Goal: Check status: Check status

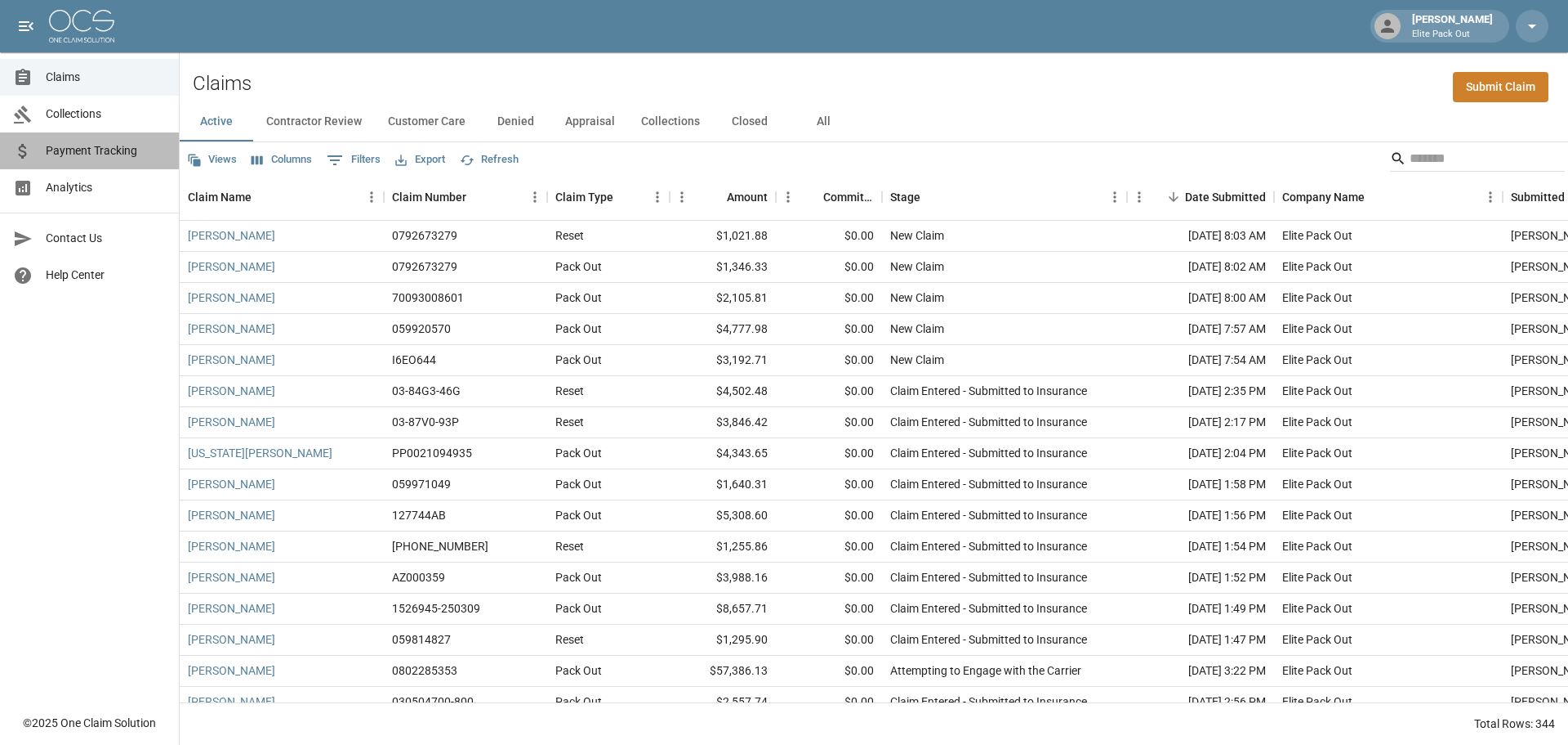
click at [92, 154] on span "Payment Tracking" at bounding box center [106, 151] width 120 height 17
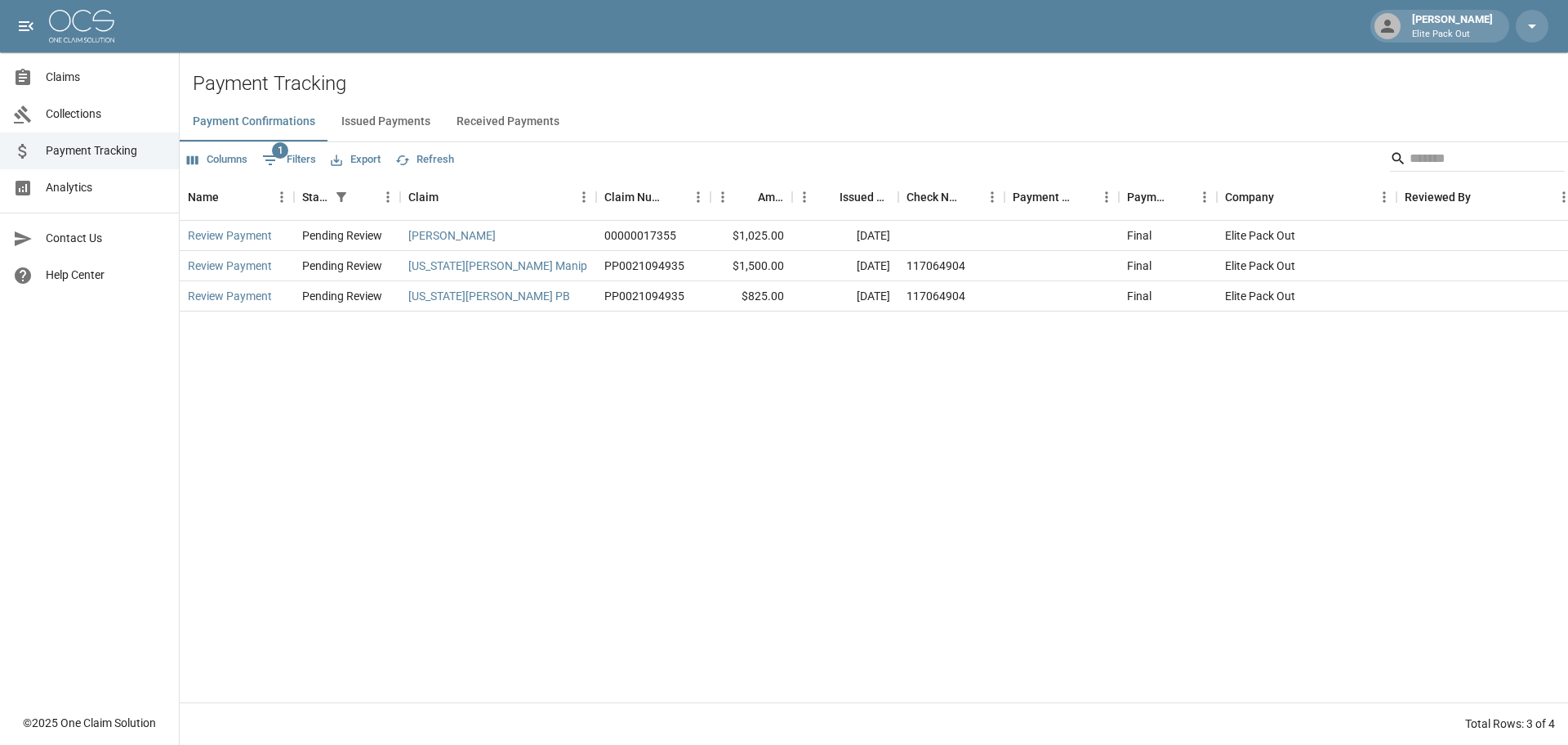
click at [500, 119] on button "Received Payments" at bounding box center [508, 122] width 129 height 39
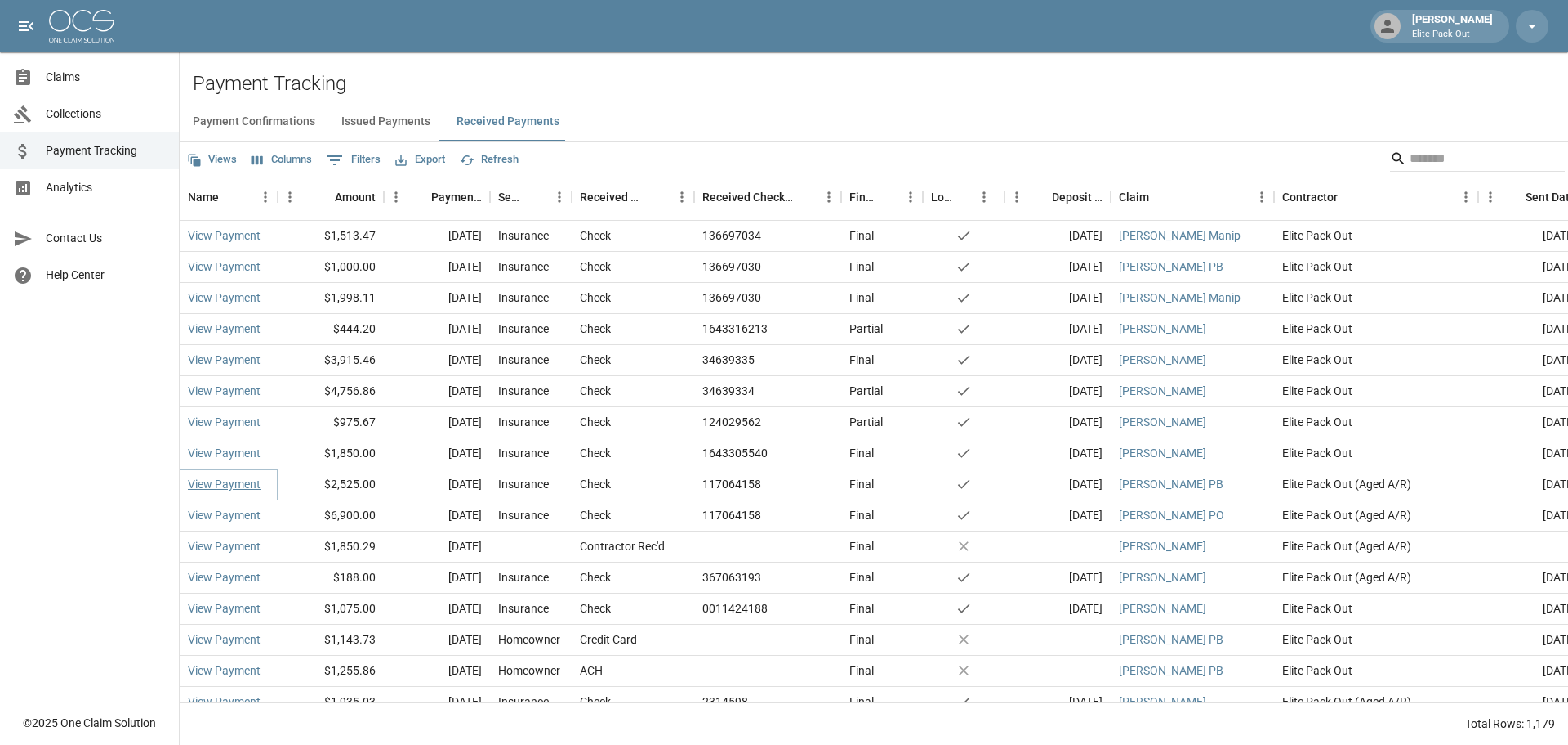
click at [234, 485] on link "View Payment" at bounding box center [224, 483] width 73 height 16
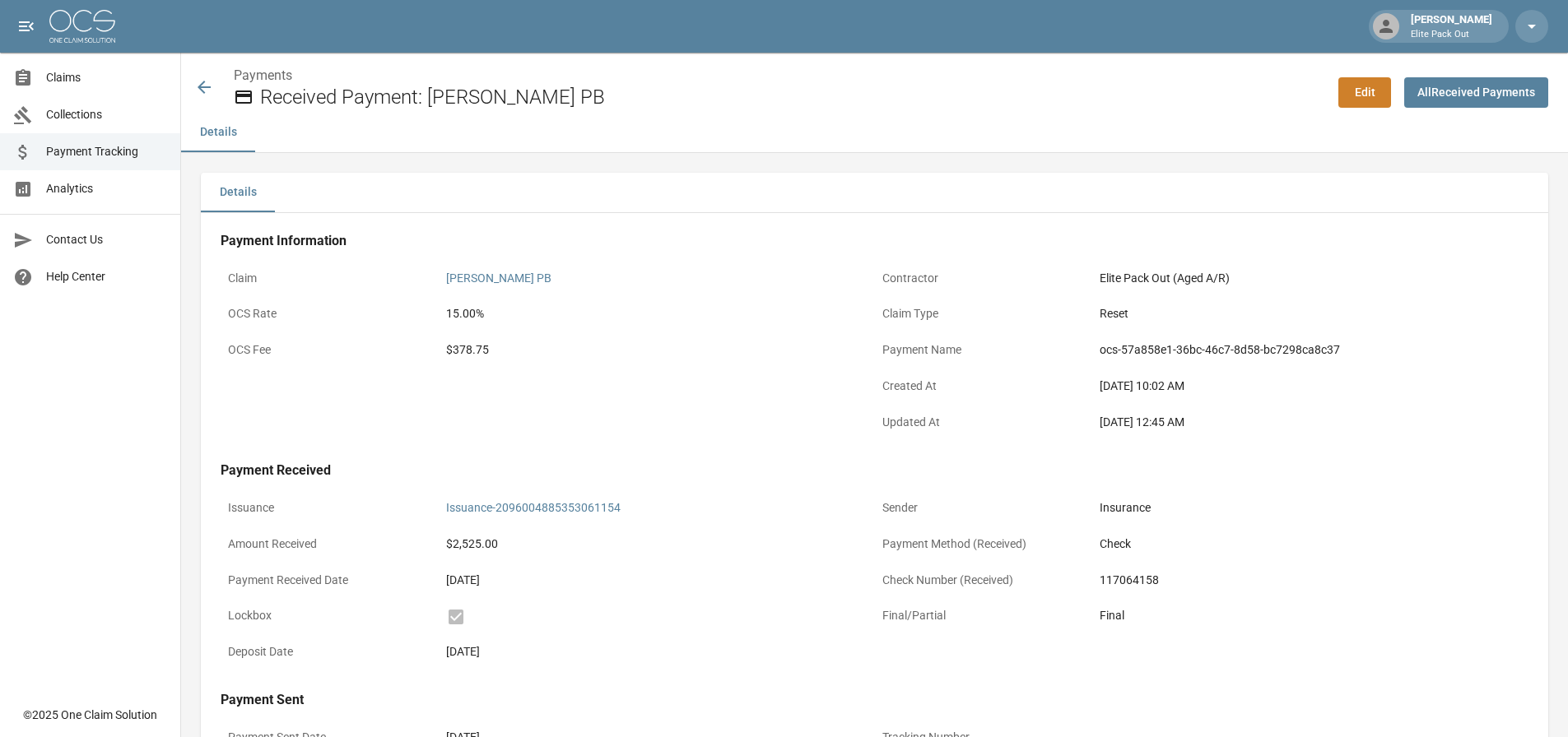
scroll to position [198, 0]
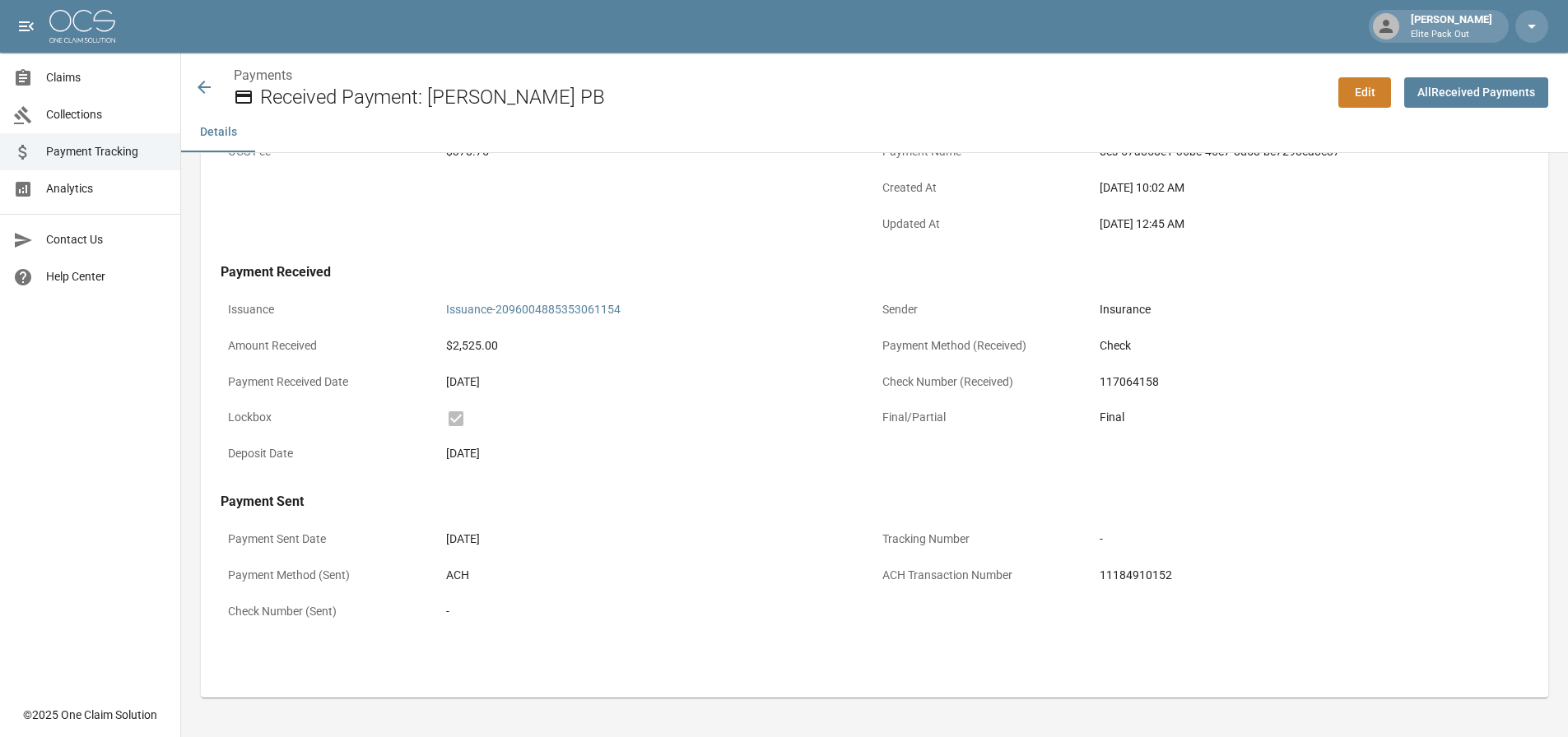
click at [1139, 569] on div "11184910152" at bounding box center [1311, 575] width 422 height 17
copy div "11184910152"
click at [872, 475] on div "Payment Information Claim Carrie Dillard PB OCS Rate 15.00% OCS Fee $378.75 Con…" at bounding box center [875, 343] width 1348 height 657
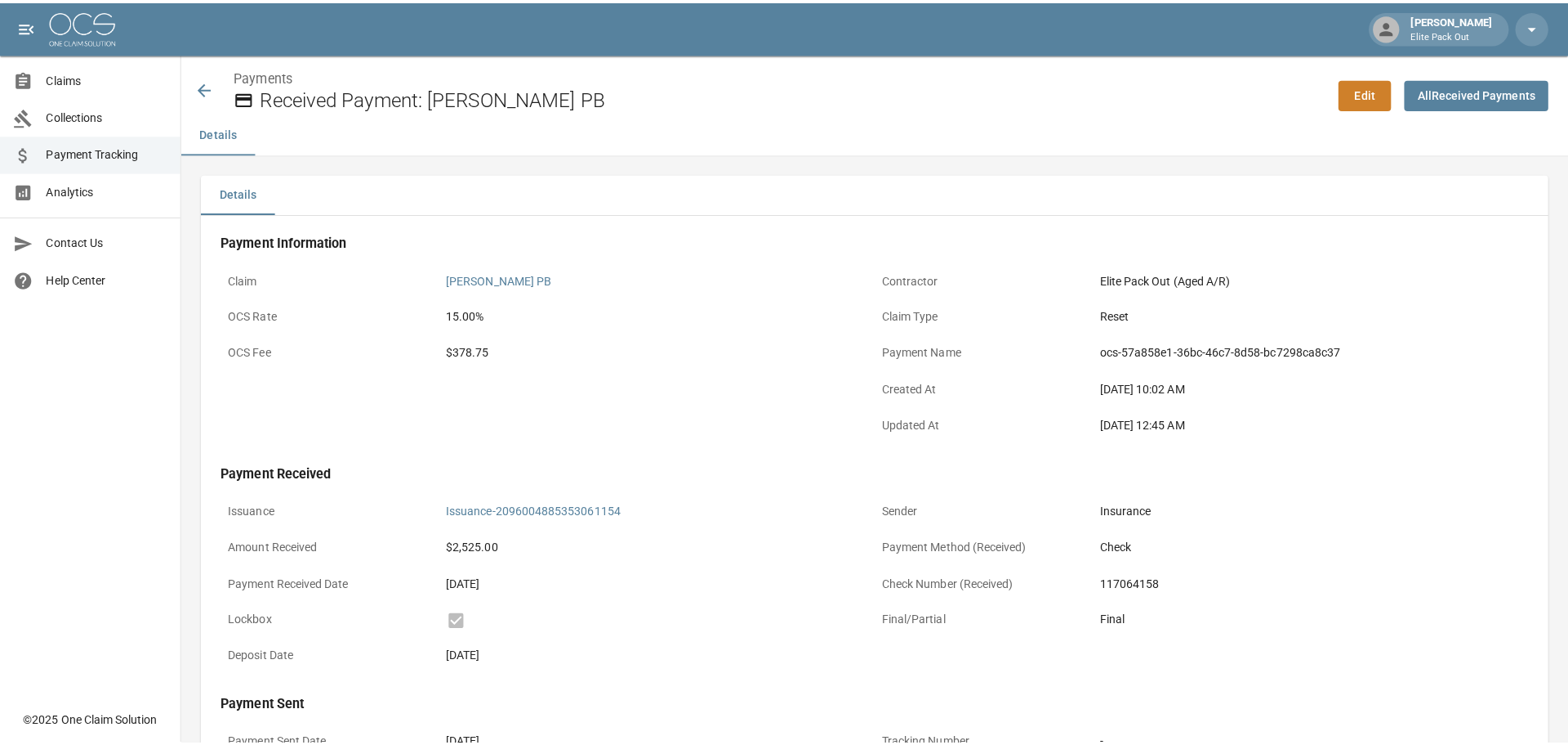
scroll to position [0, 0]
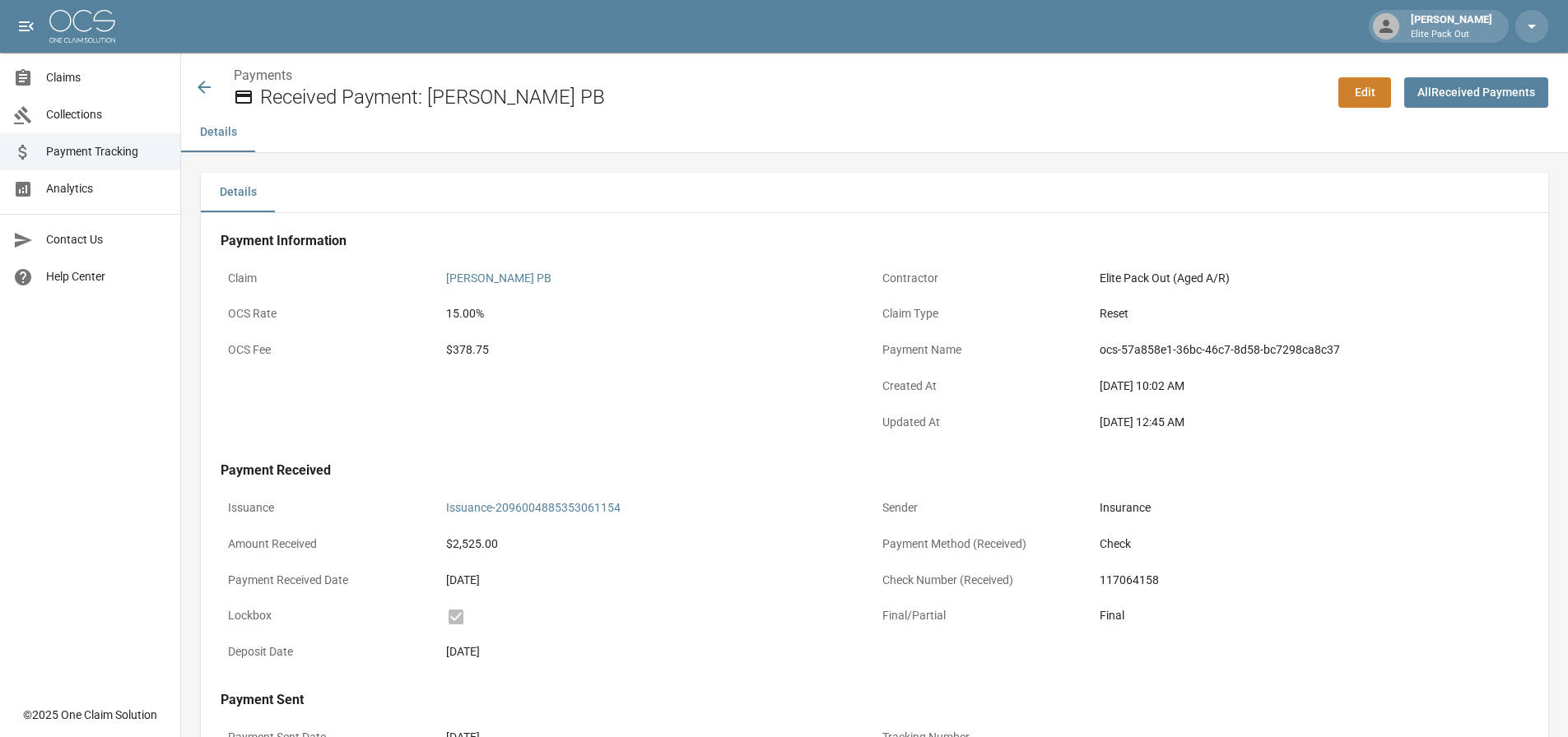
click at [711, 399] on div "Claim Carrie Dillard PB OCS Rate 15.00% OCS Fee $378.75" at bounding box center [547, 352] width 654 height 180
click at [197, 86] on icon at bounding box center [204, 87] width 20 height 20
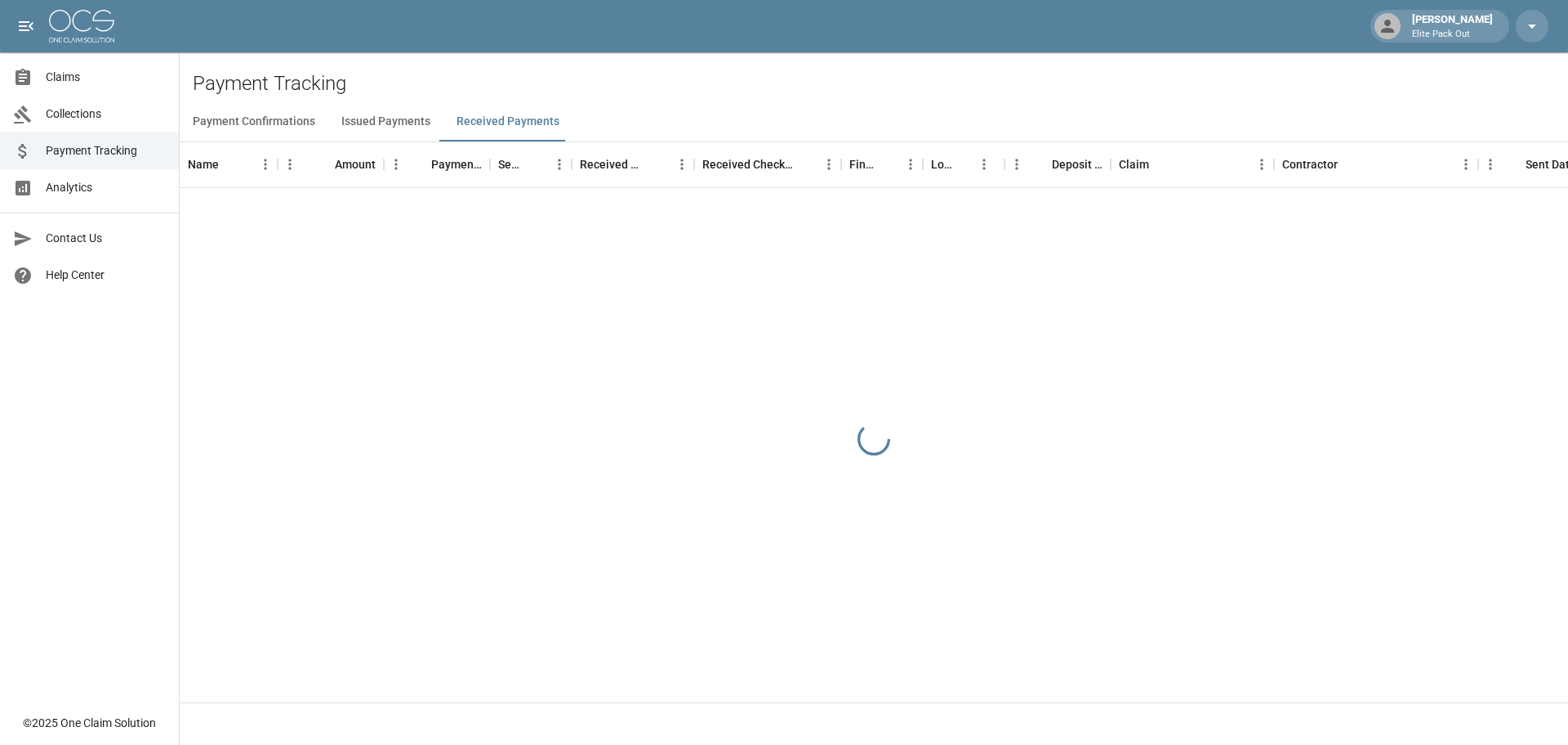
click at [703, 79] on h2 "Payment Tracking" at bounding box center [881, 84] width 1376 height 23
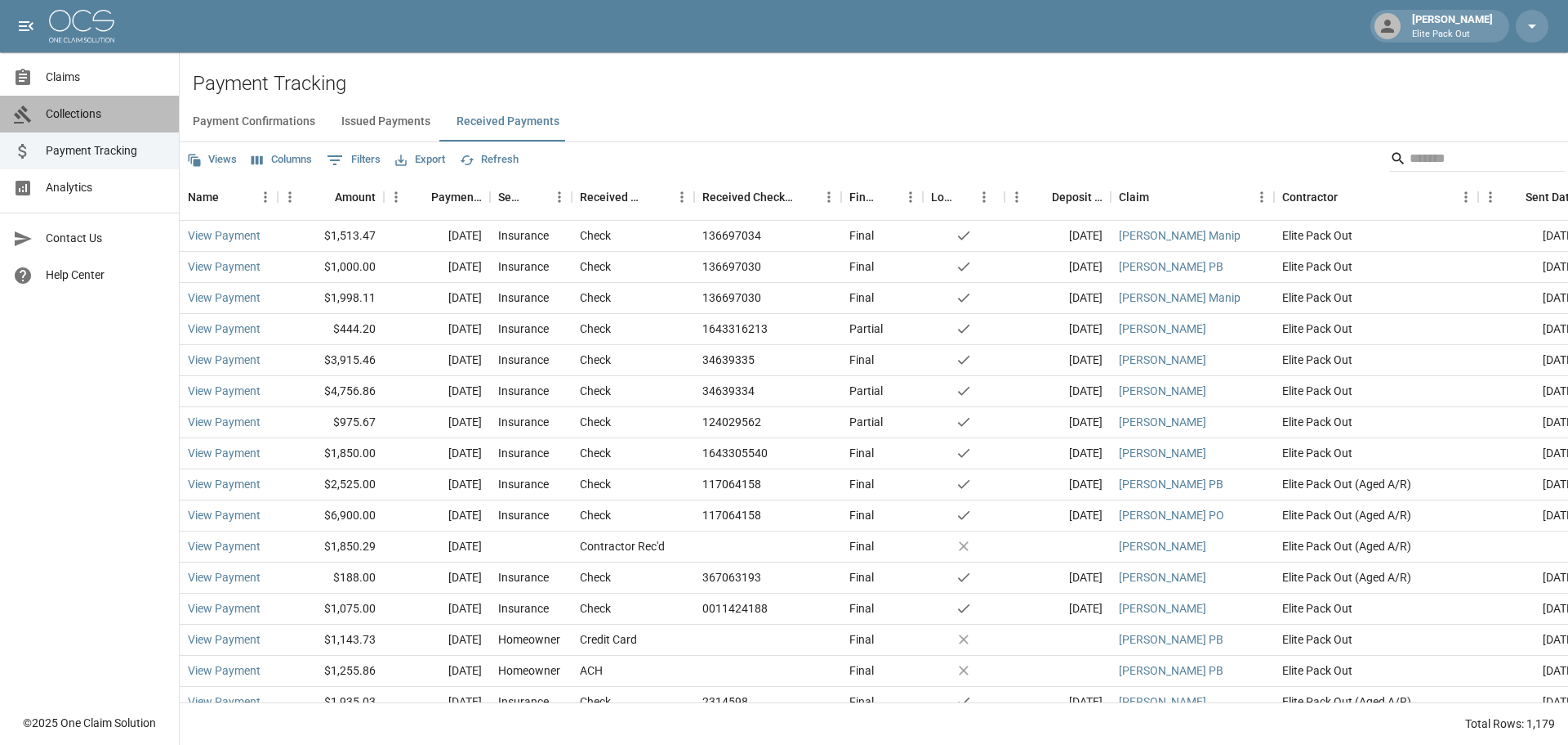
click at [116, 107] on span "Collections" at bounding box center [106, 114] width 120 height 17
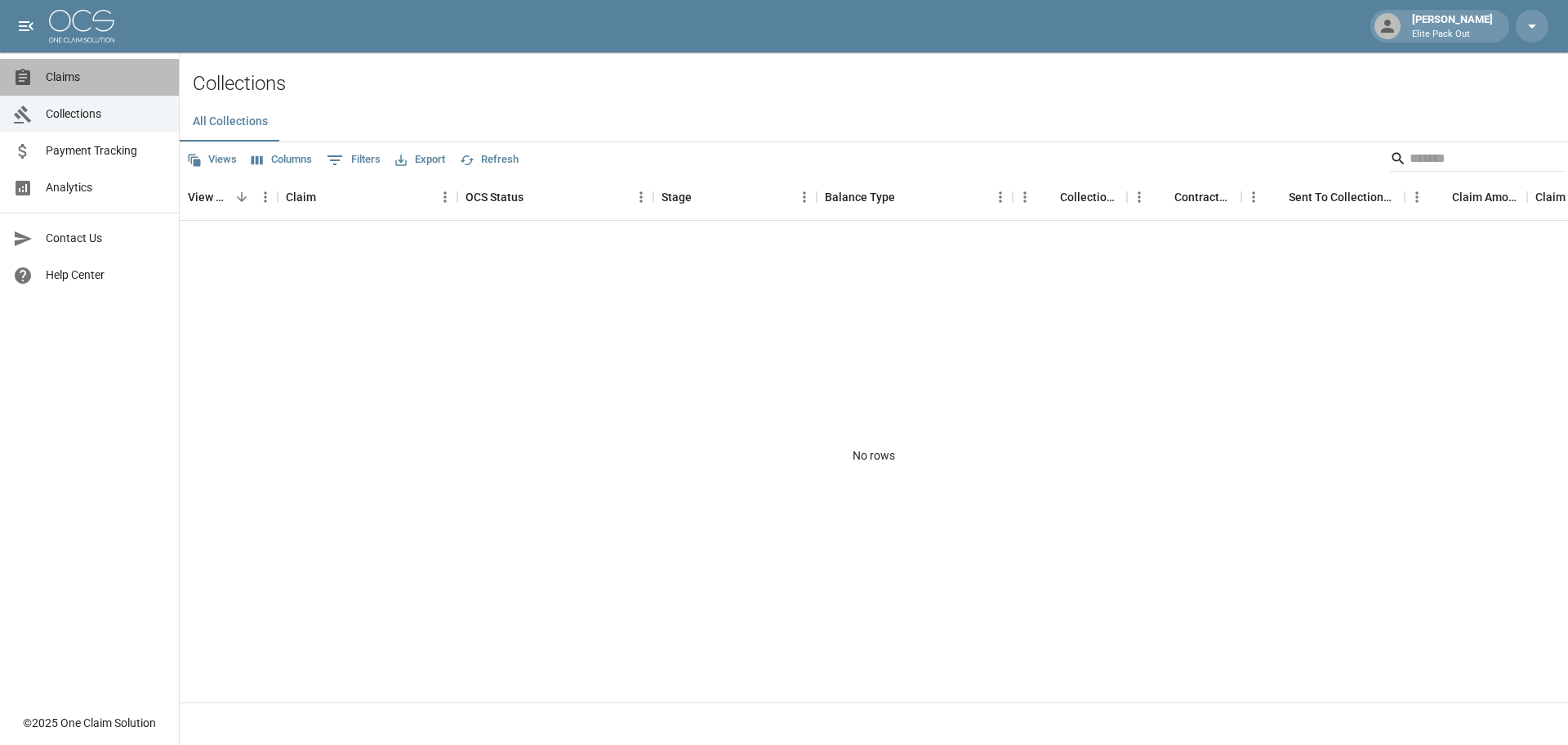
click at [82, 85] on span "Claims" at bounding box center [106, 77] width 120 height 17
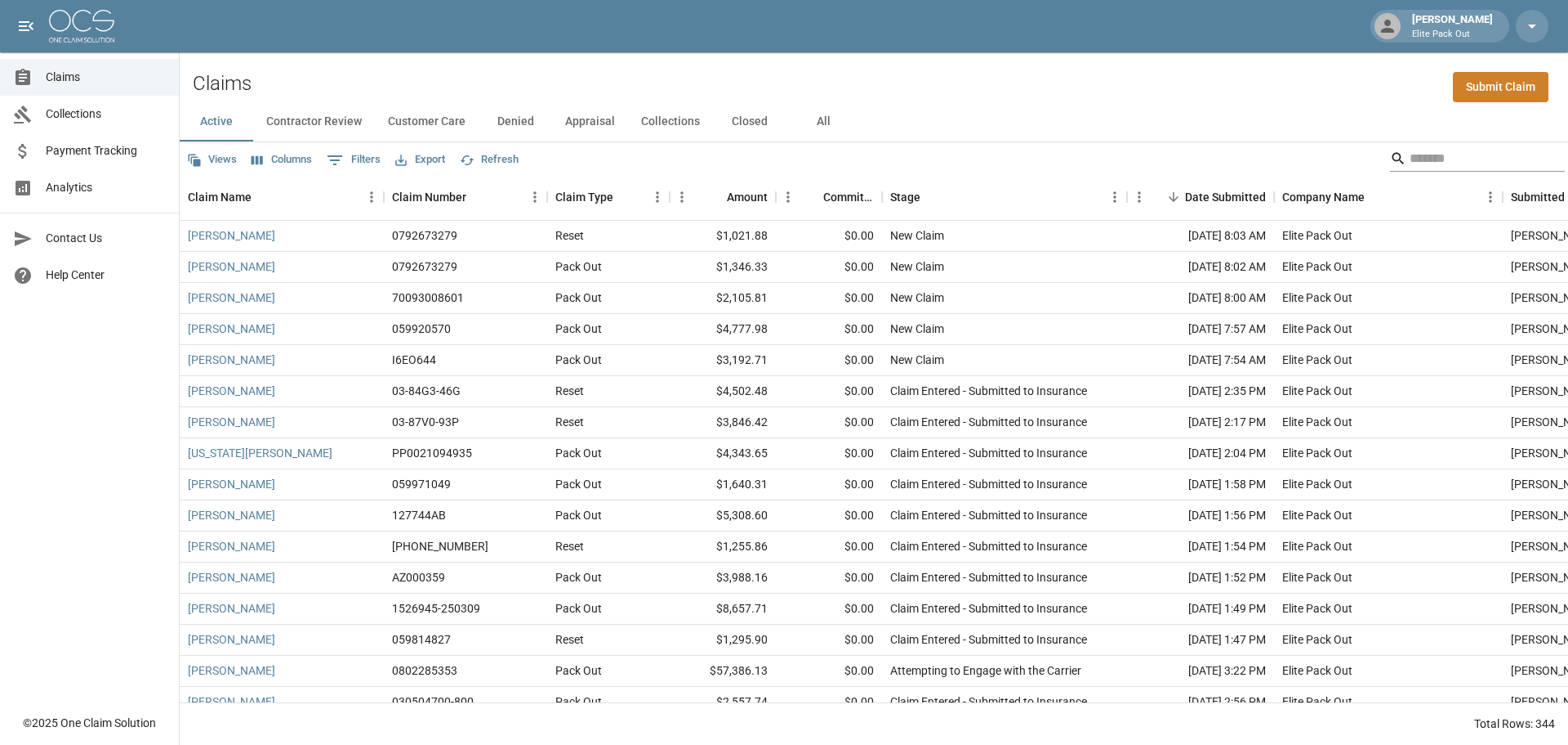
click at [1413, 153] on input "Search" at bounding box center [1474, 159] width 130 height 26
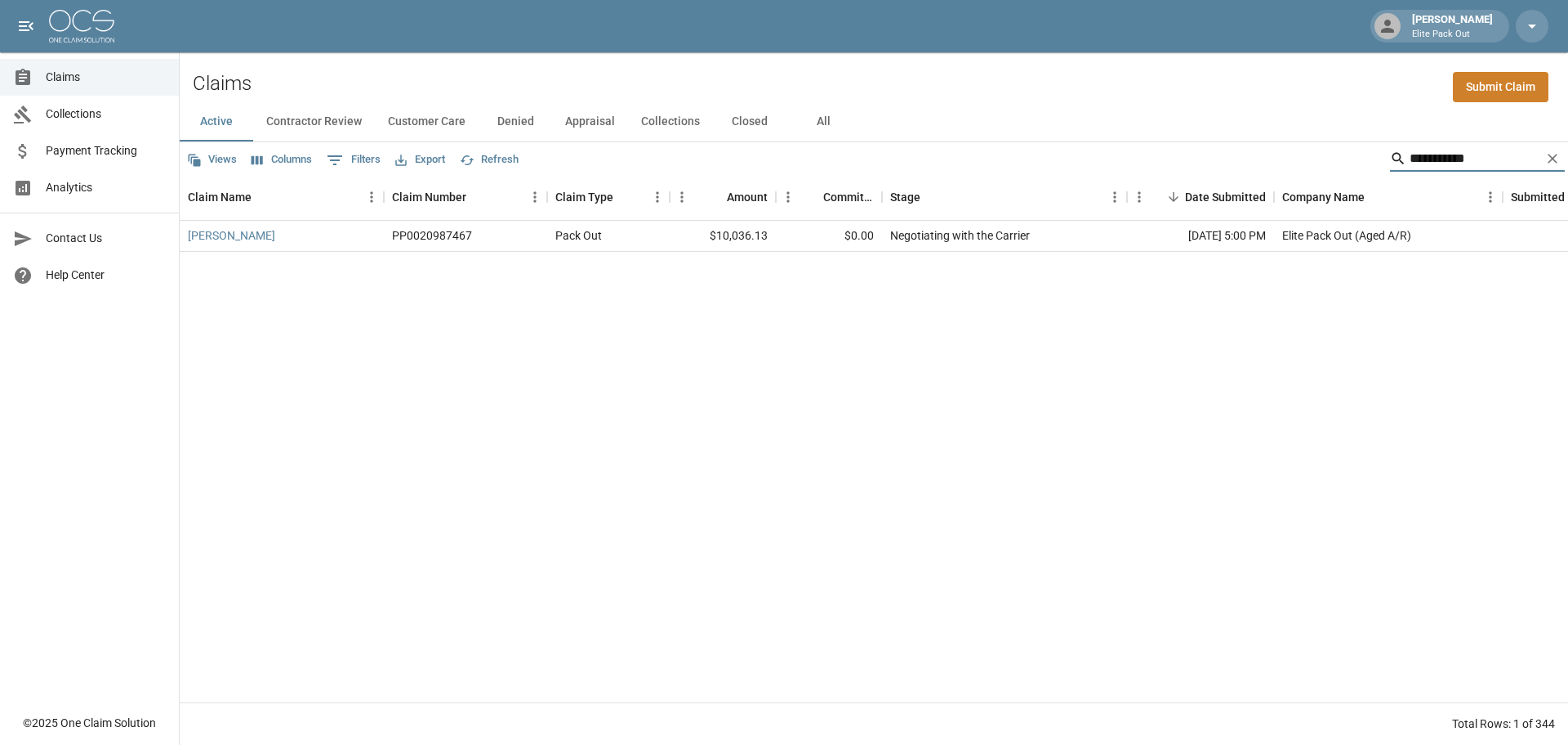
type input "**********"
drag, startPoint x: 385, startPoint y: 234, endPoint x: 473, endPoint y: 234, distance: 88.0
click at [473, 234] on div "PP0020987467" at bounding box center [465, 236] width 163 height 31
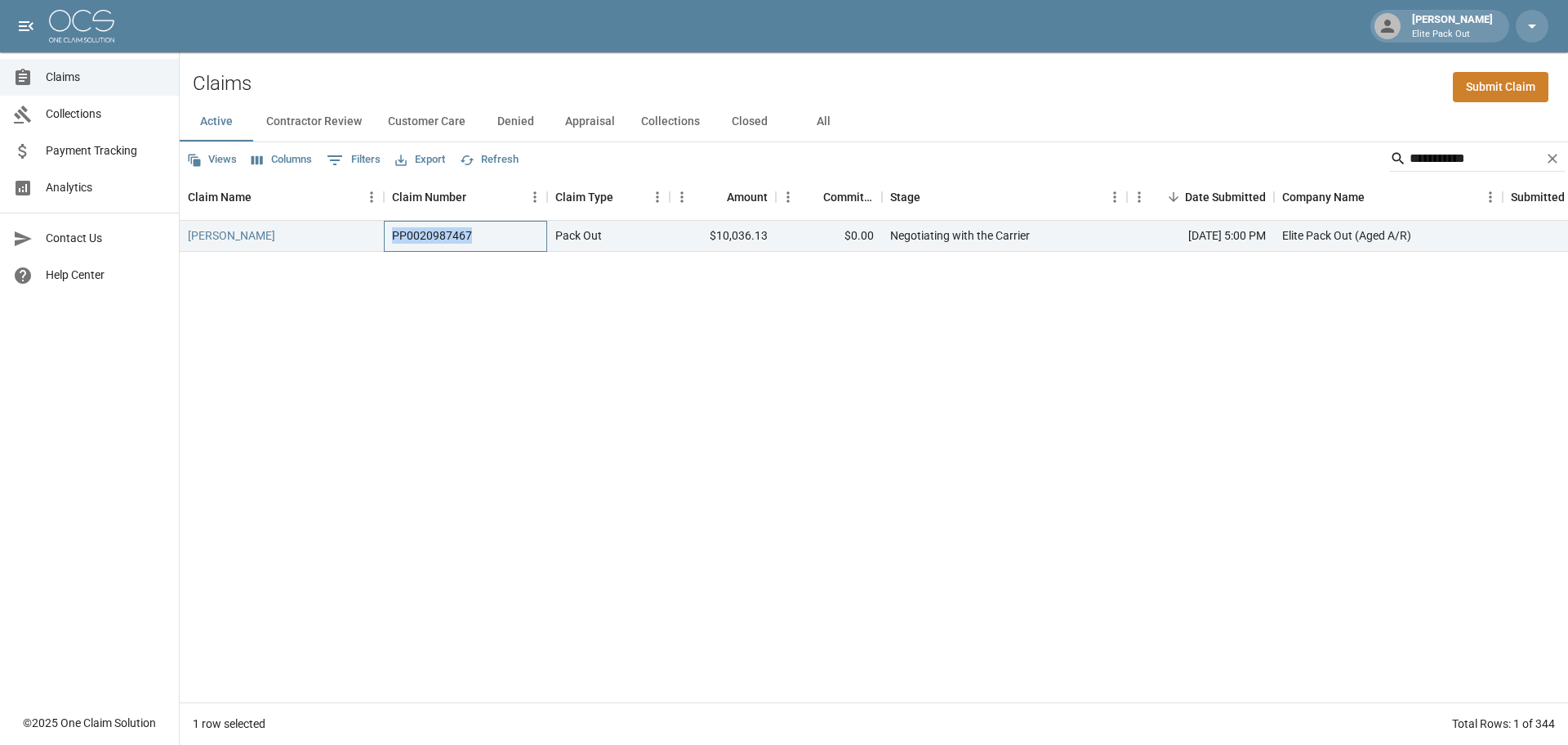
copy div "PP0020987467"
click at [94, 160] on link "Payment Tracking" at bounding box center [89, 150] width 179 height 37
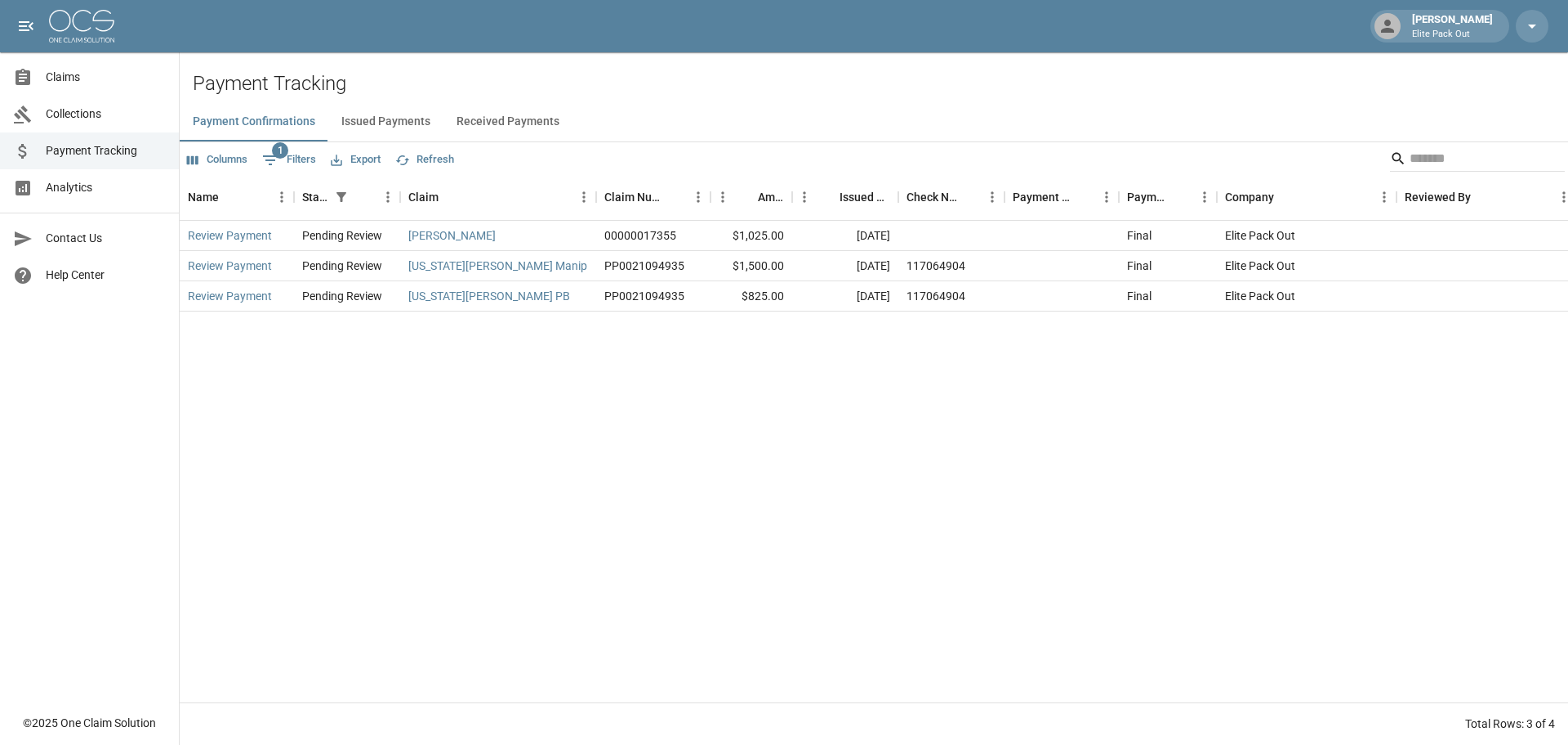
click at [498, 115] on button "Received Payments" at bounding box center [508, 122] width 129 height 39
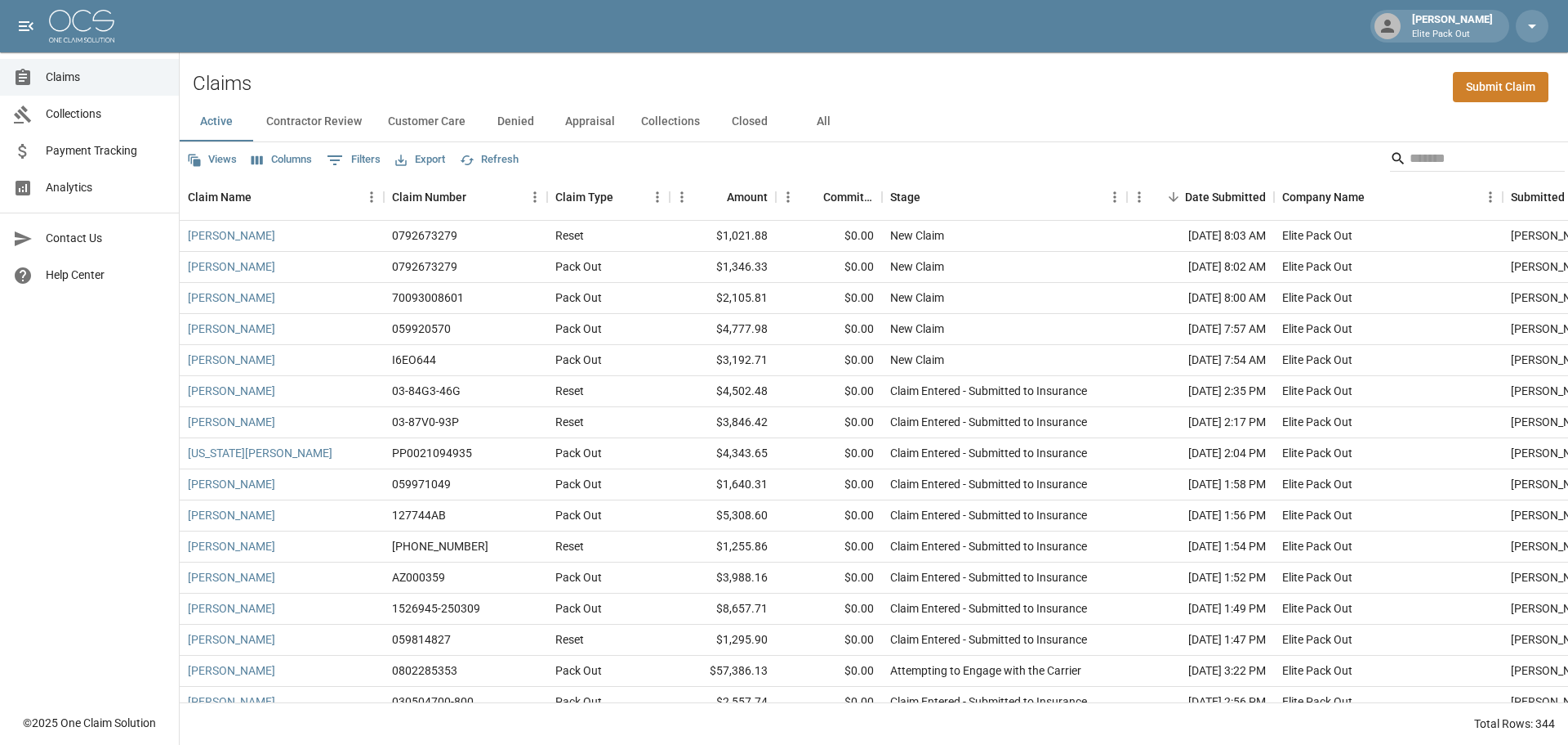
click at [108, 143] on span "Payment Tracking" at bounding box center [106, 151] width 120 height 17
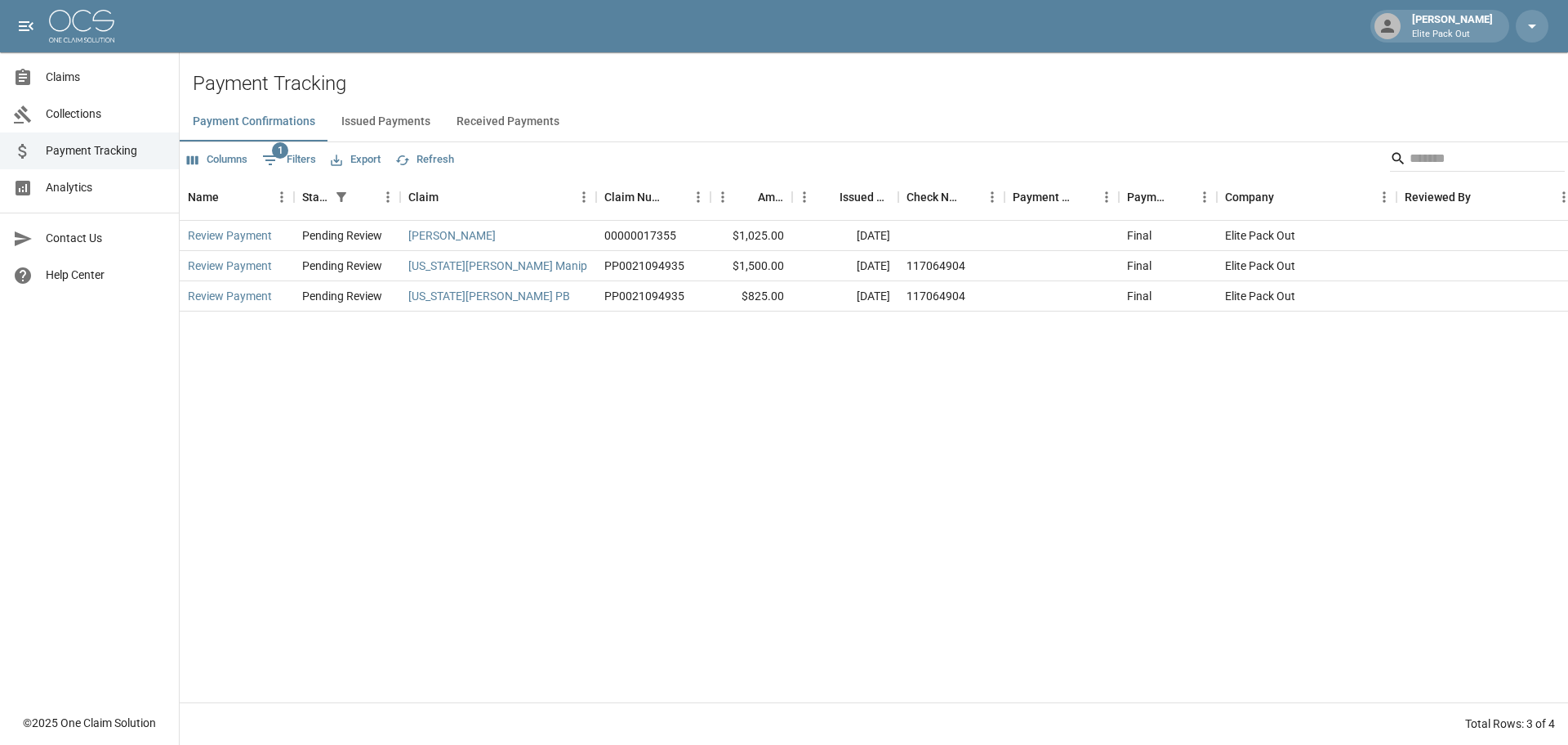
click at [523, 116] on button "Received Payments" at bounding box center [508, 122] width 129 height 39
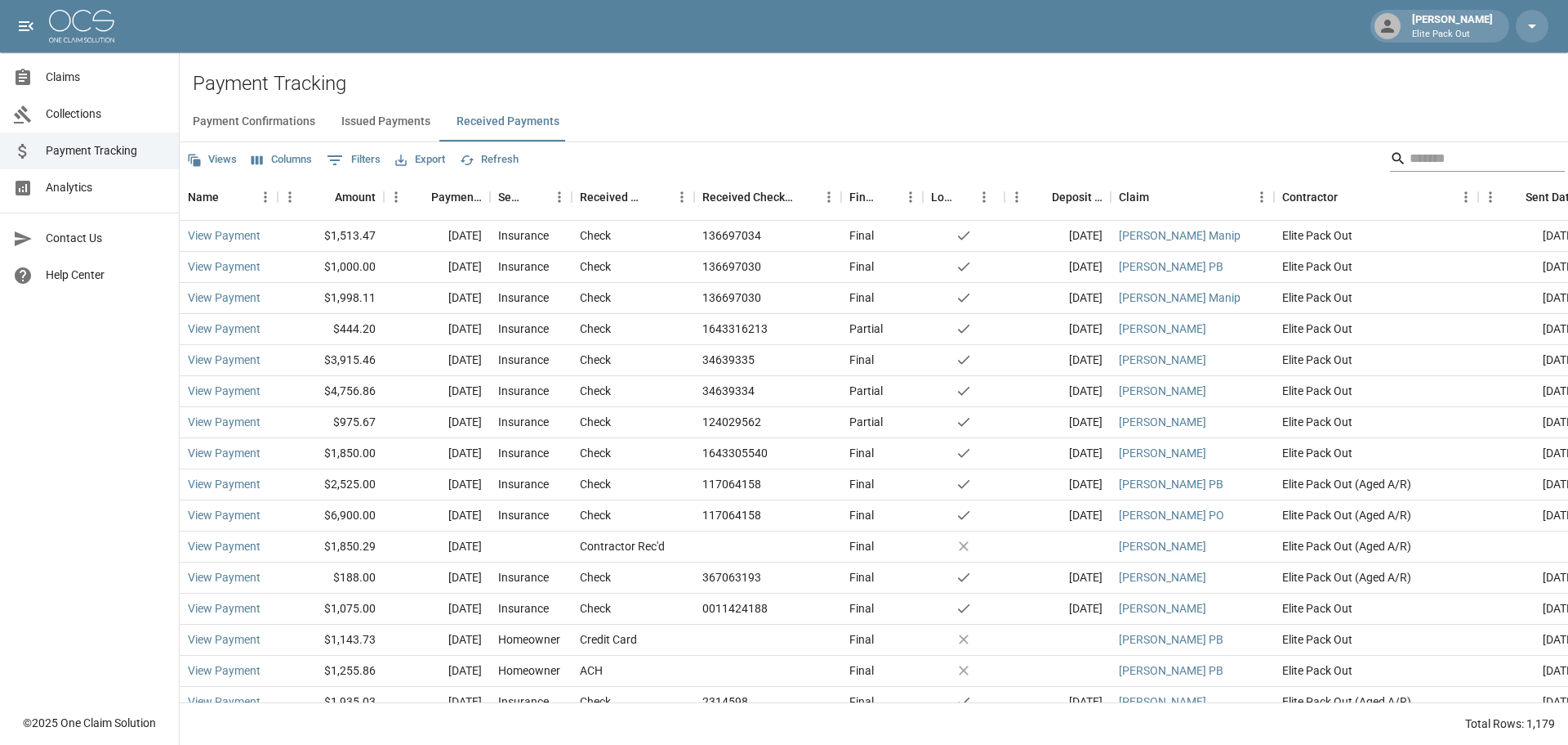
click at [1435, 153] on input "Search" at bounding box center [1474, 159] width 130 height 26
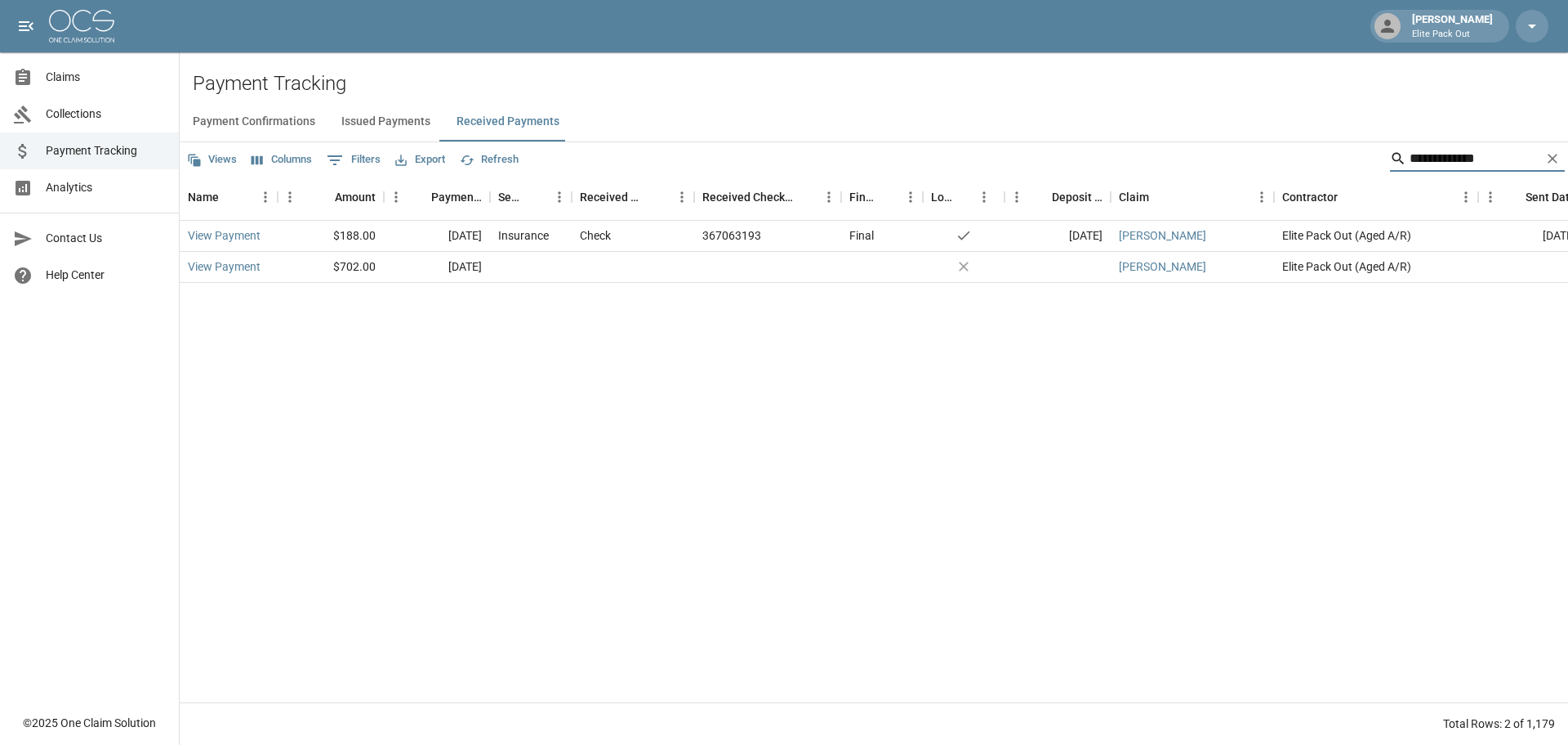
type input "**********"
click at [225, 234] on link "View Payment" at bounding box center [224, 235] width 73 height 16
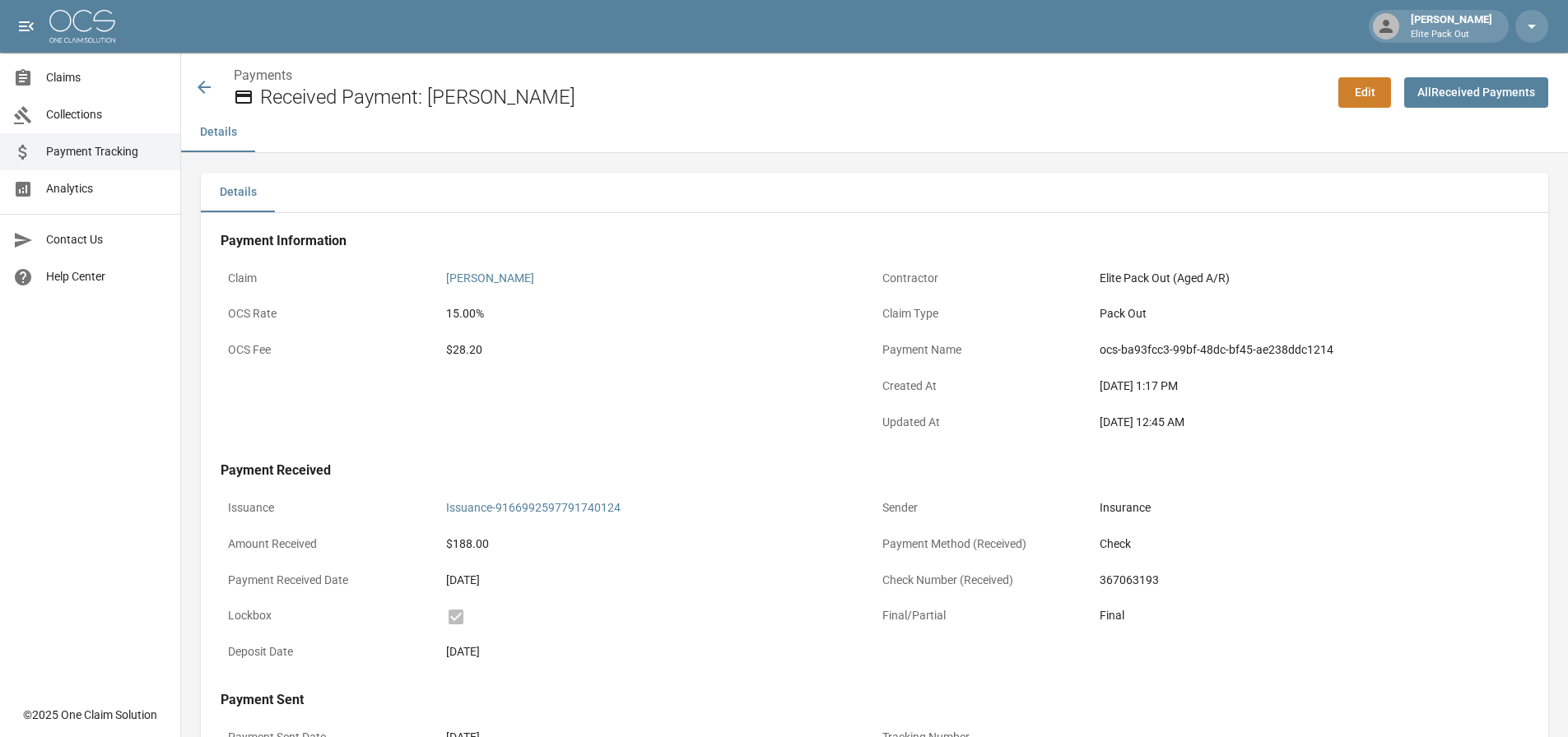
click at [469, 345] on div "$28.20" at bounding box center [657, 350] width 422 height 17
copy div "28.20"
click at [197, 85] on icon at bounding box center [204, 87] width 20 height 20
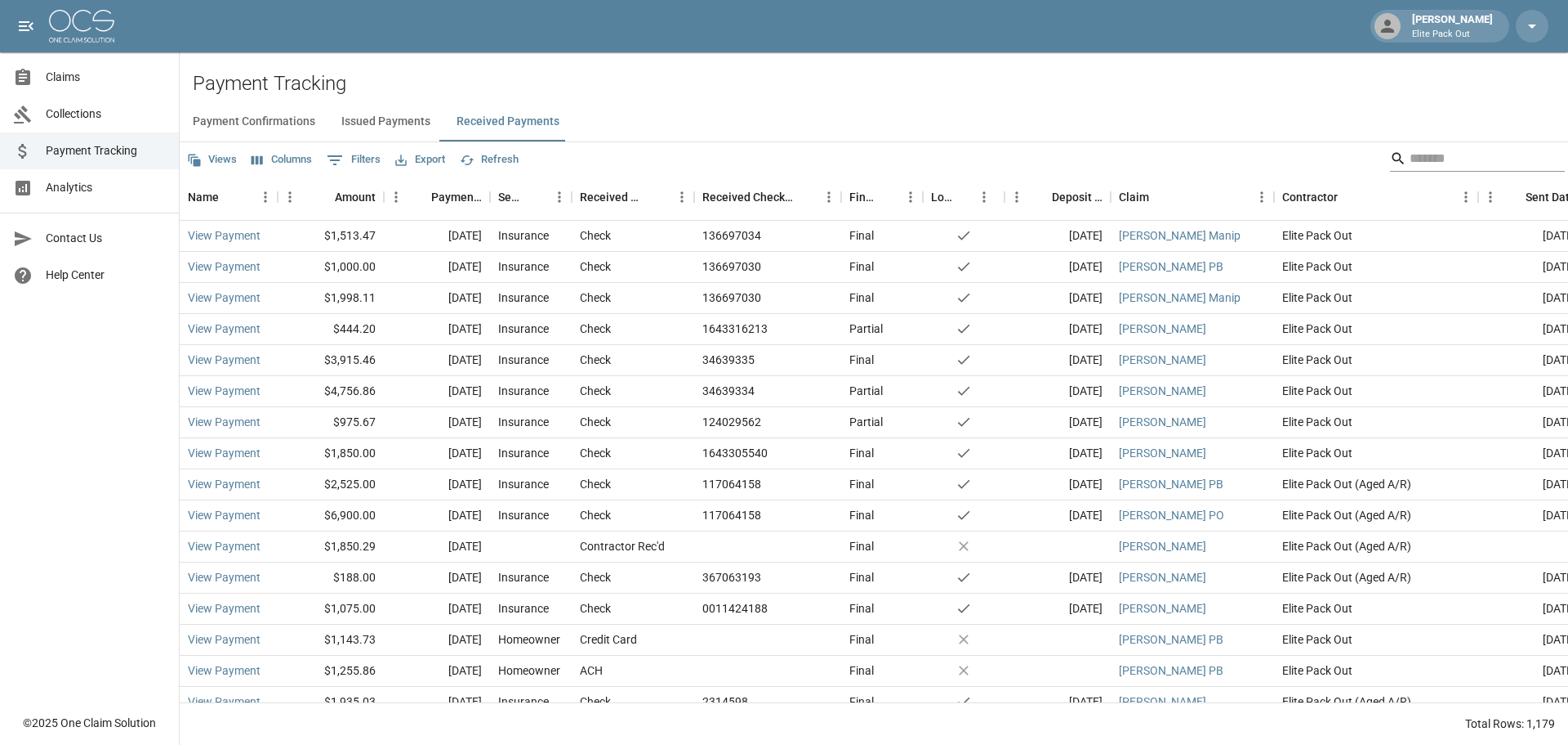
click at [1439, 160] on input "Search" at bounding box center [1474, 159] width 130 height 26
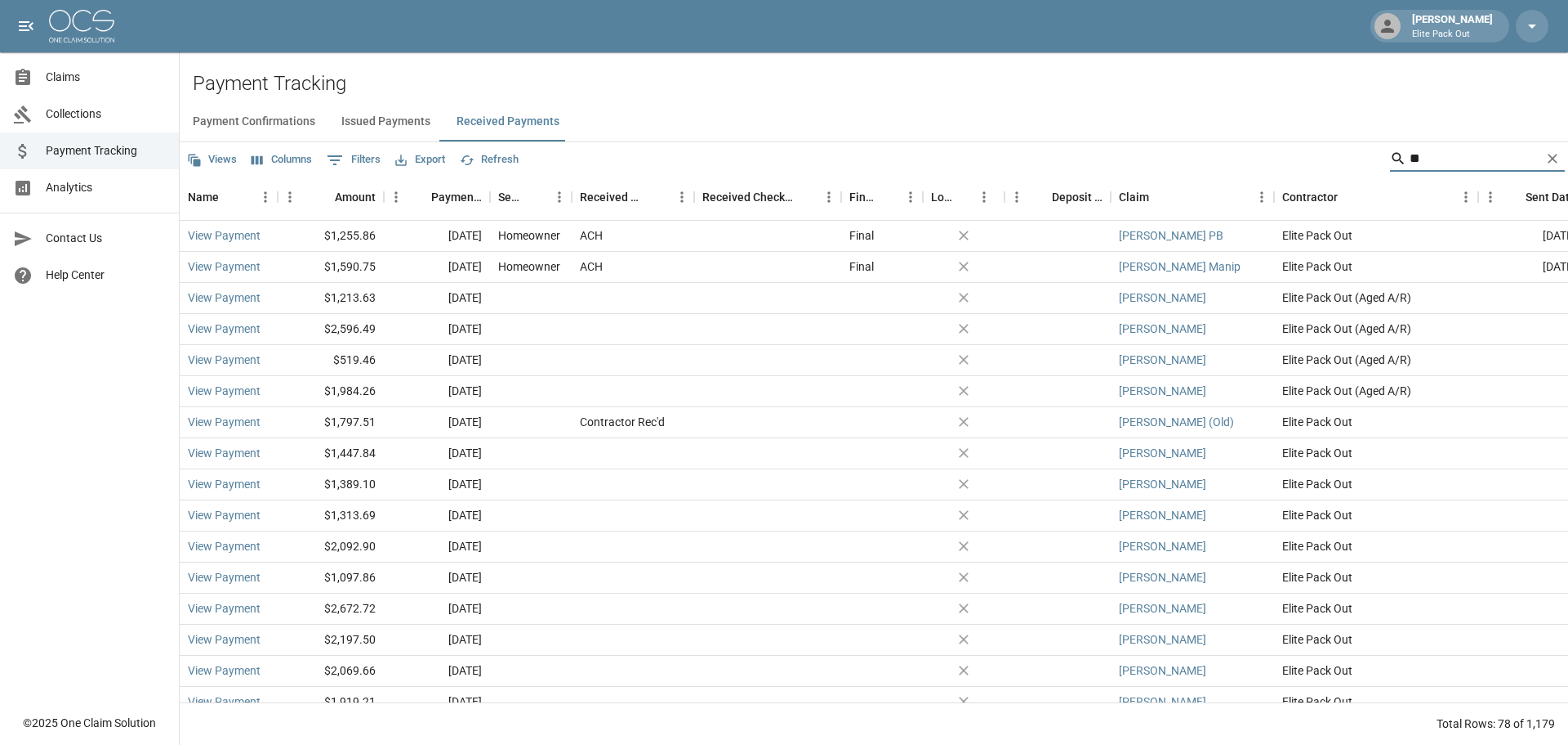
type input "*"
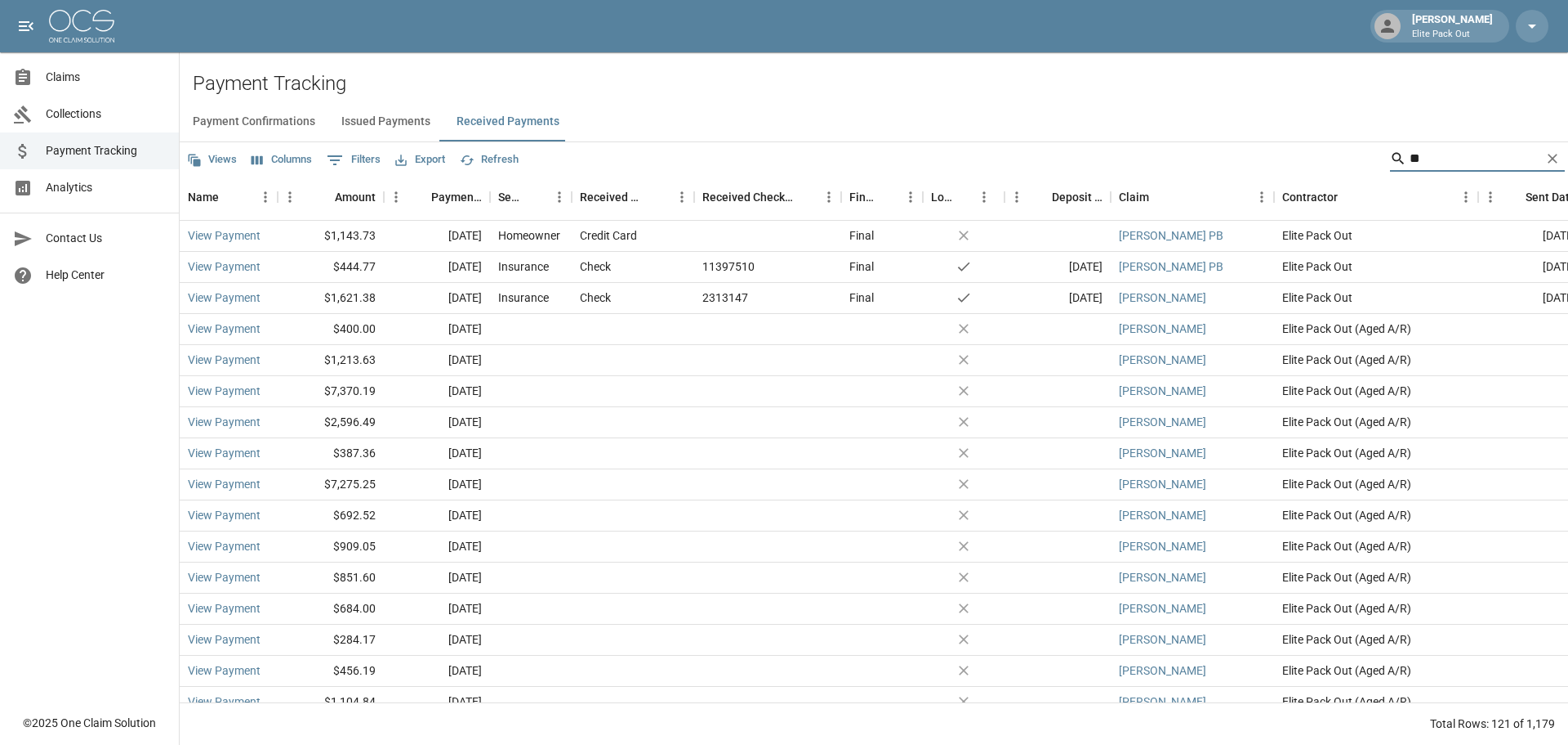
type input "*"
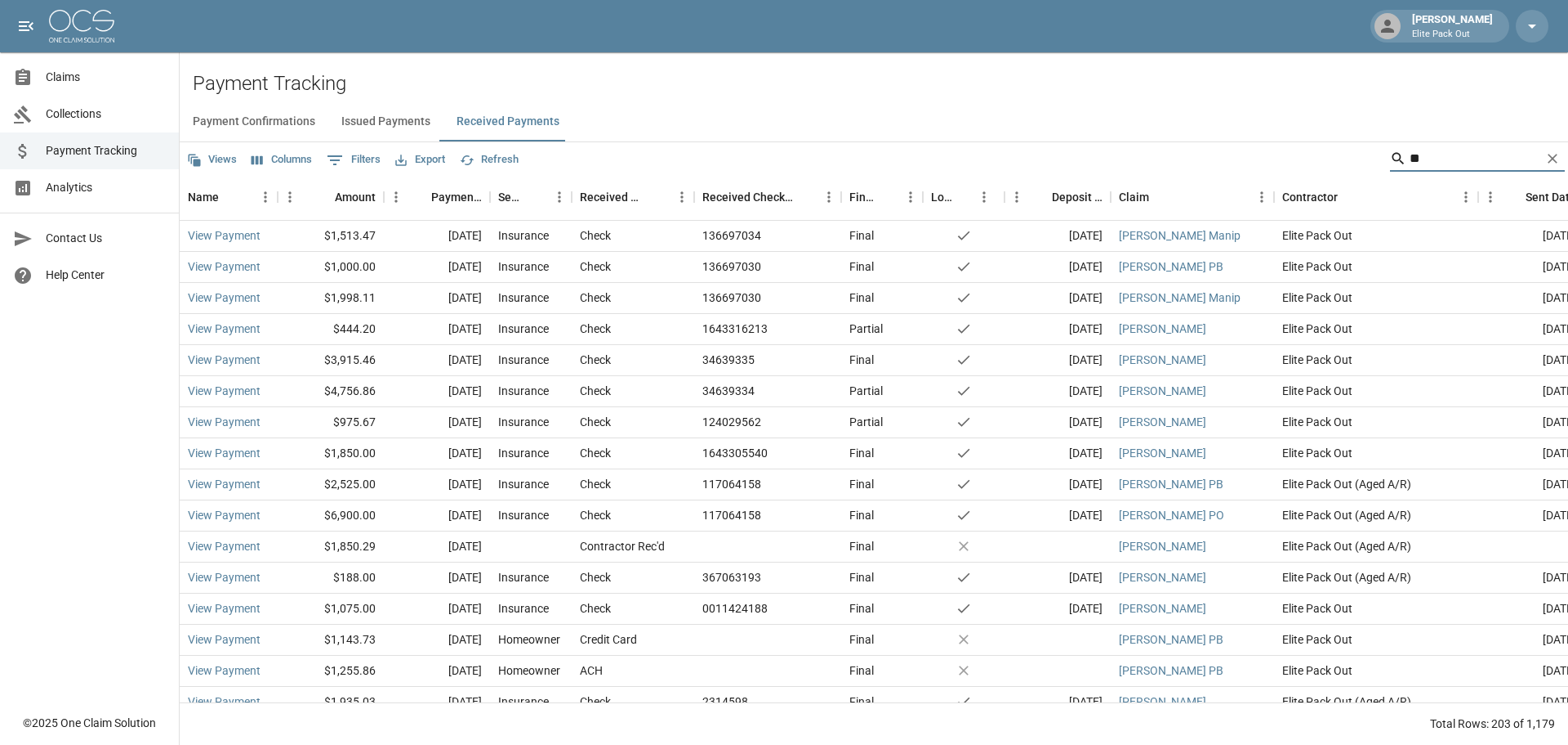
type input "*"
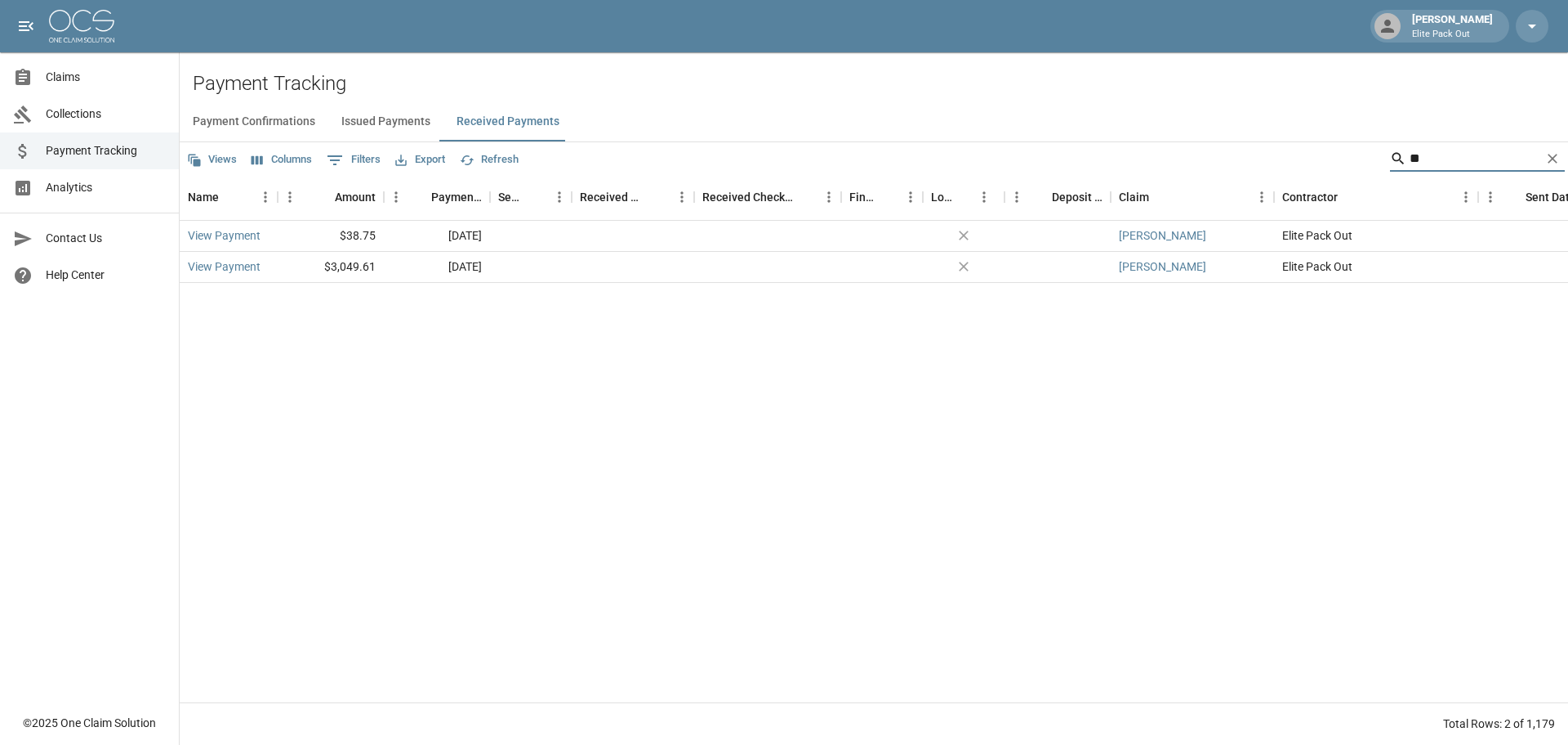
type input "*"
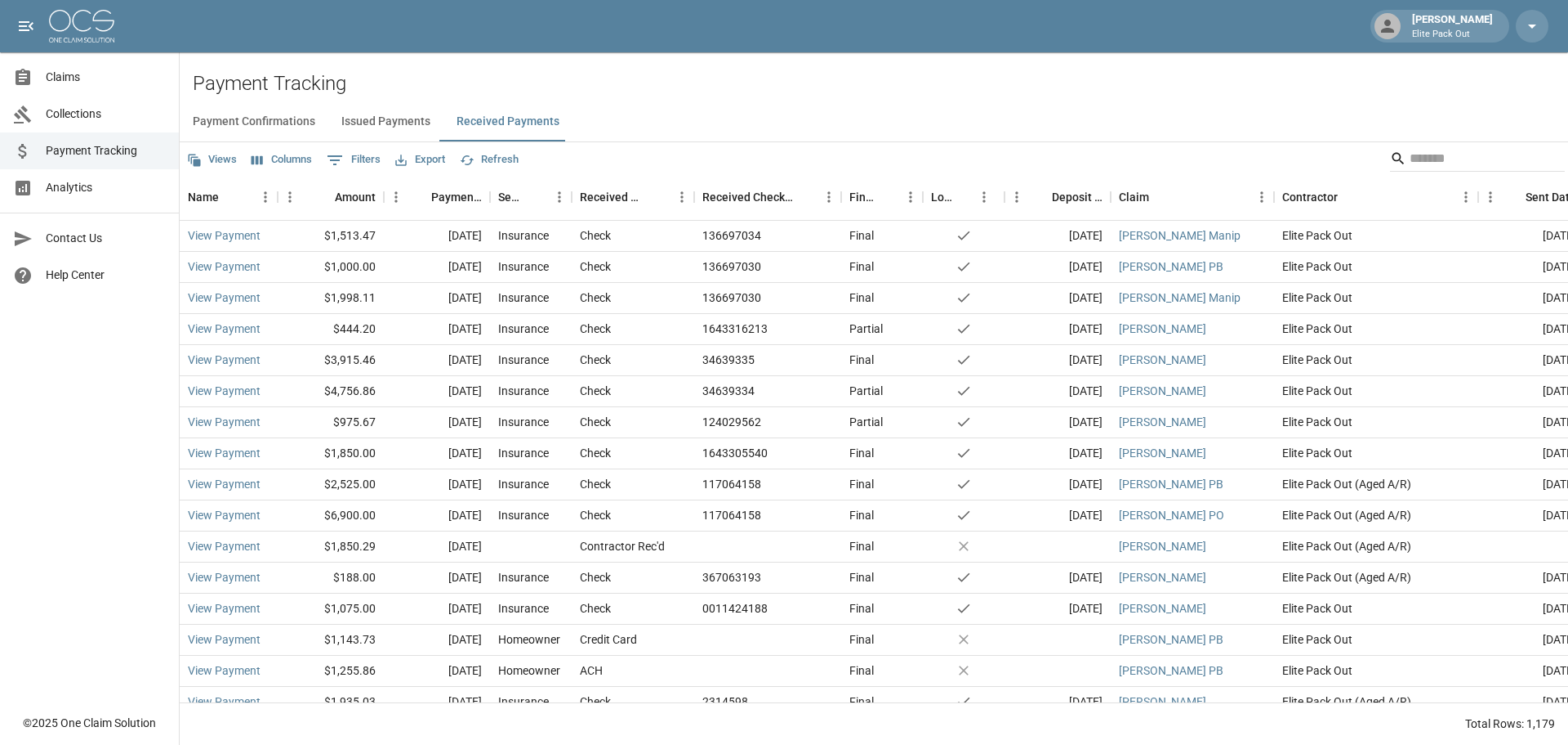
click at [348, 125] on button "Issued Payments" at bounding box center [385, 122] width 115 height 39
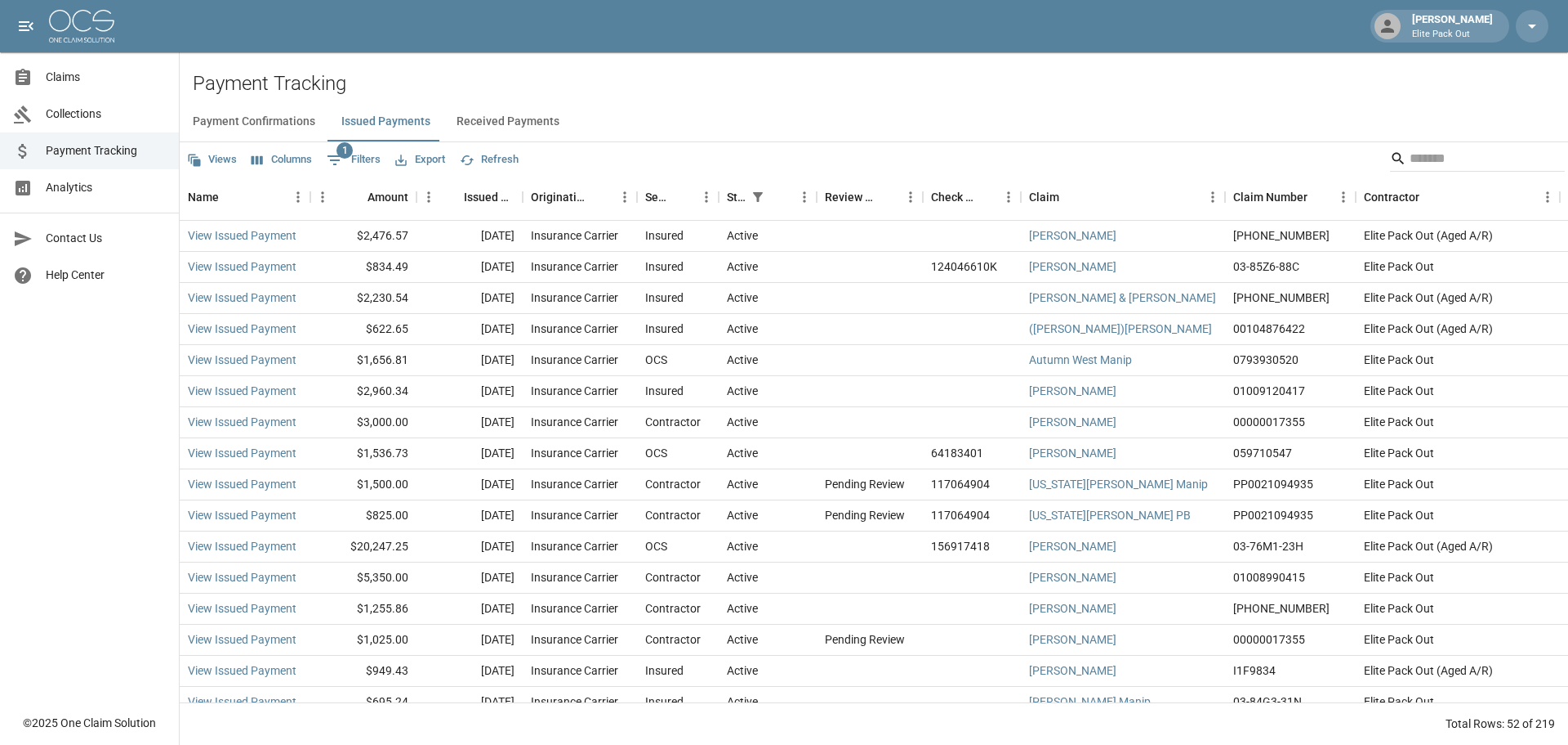
click at [227, 118] on button "Payment Confirmations" at bounding box center [254, 122] width 149 height 39
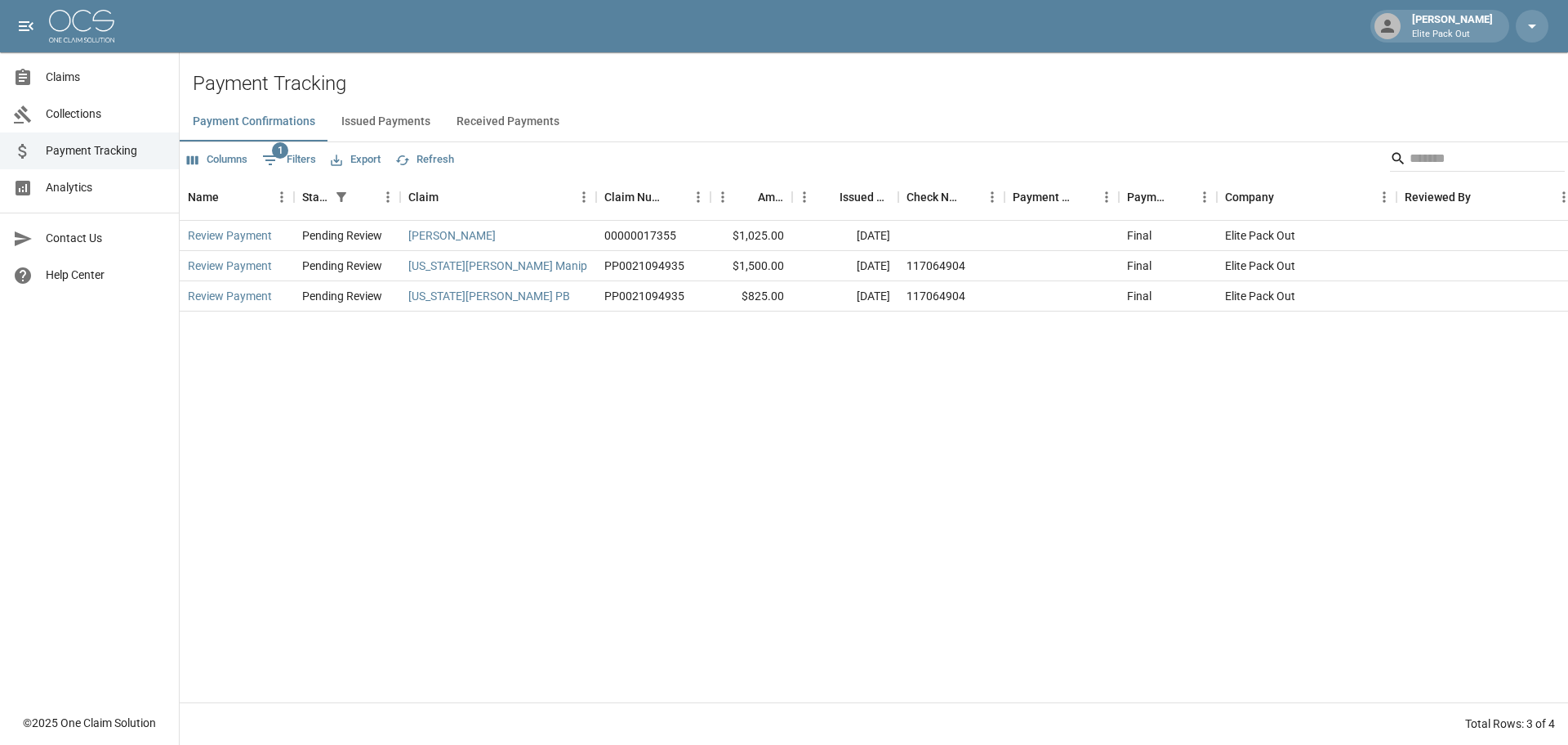
click at [76, 109] on span "Collections" at bounding box center [106, 114] width 120 height 17
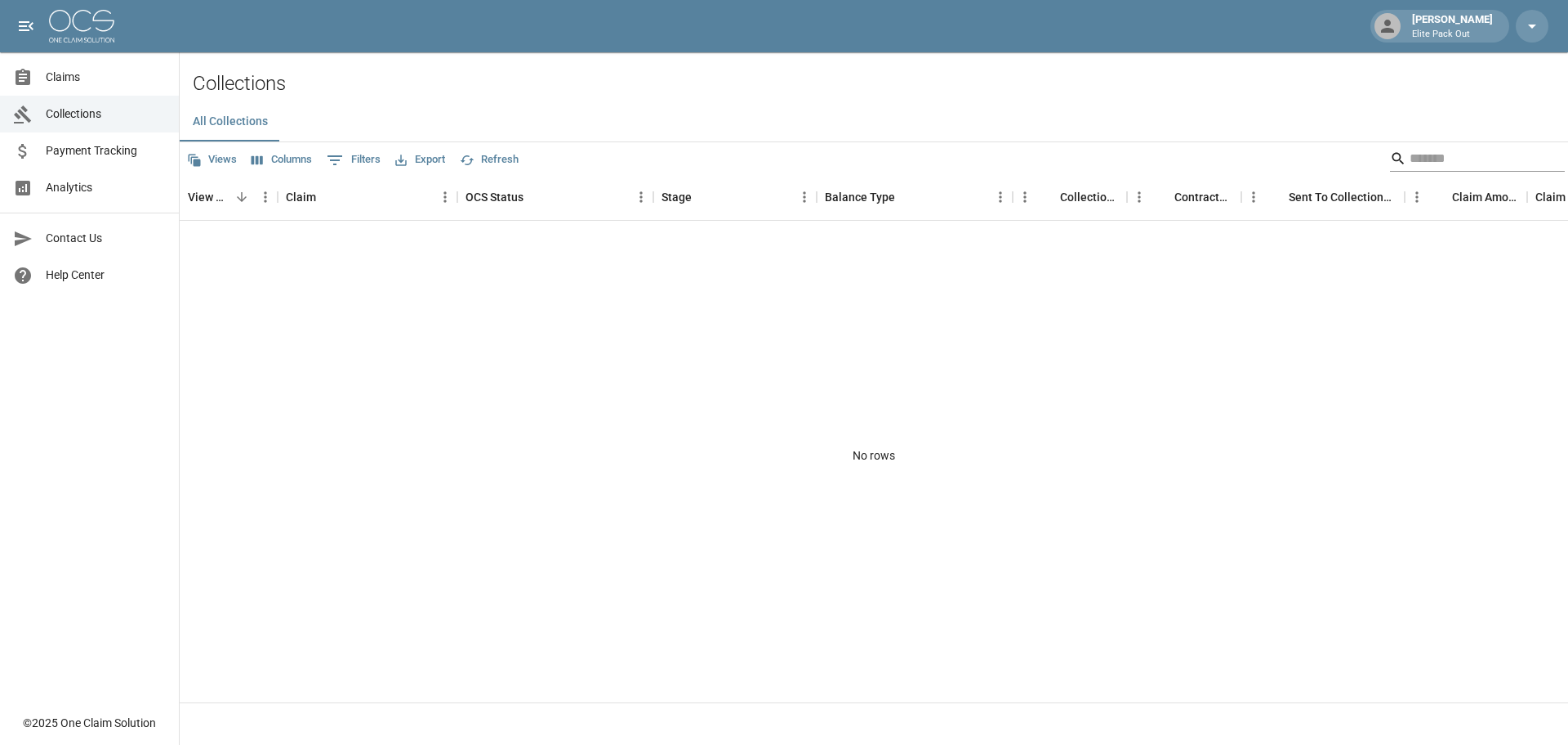
click at [1390, 157] on div "Search" at bounding box center [1477, 159] width 174 height 26
click at [89, 82] on span "Claims" at bounding box center [106, 77] width 120 height 17
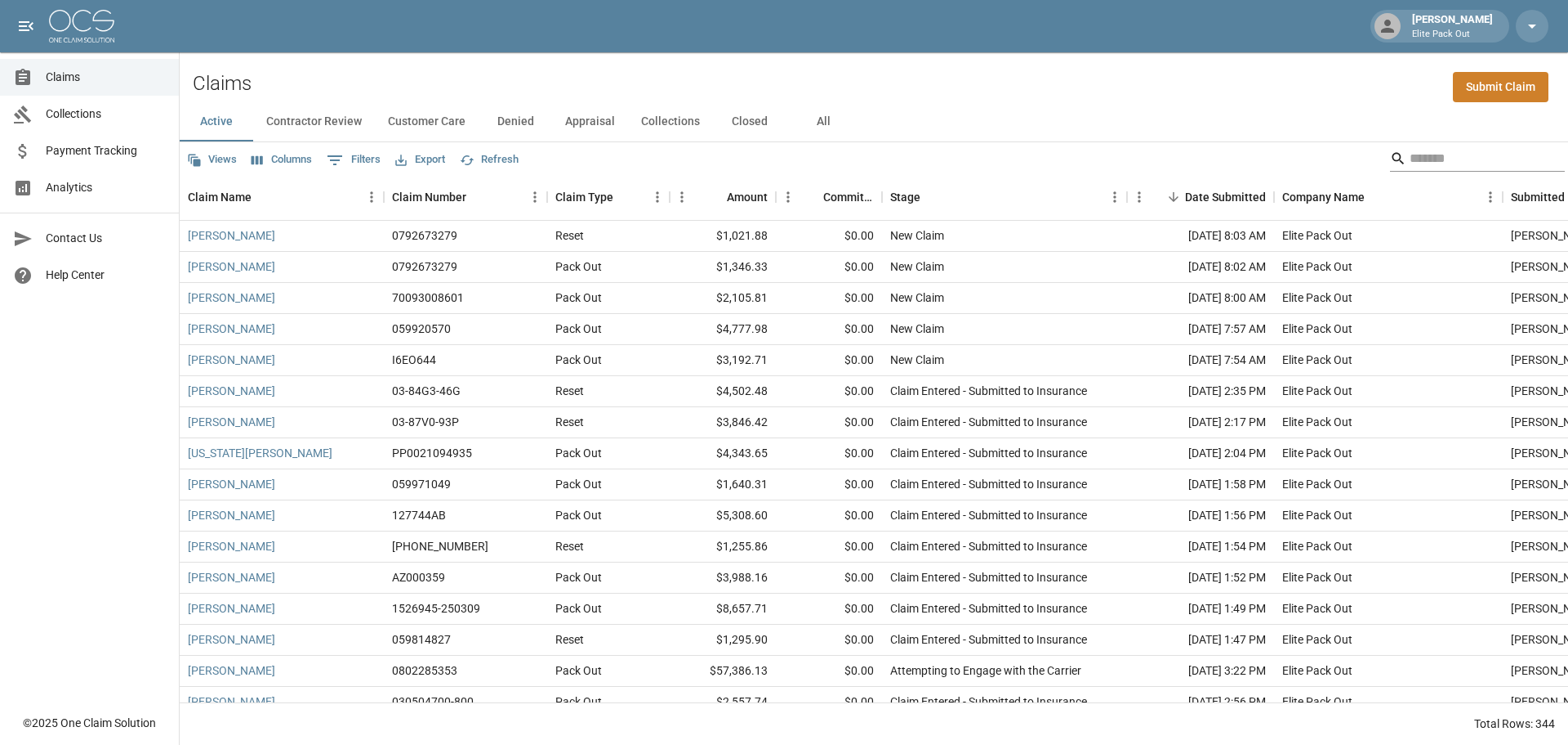
click at [1437, 158] on input "Search" at bounding box center [1474, 159] width 130 height 26
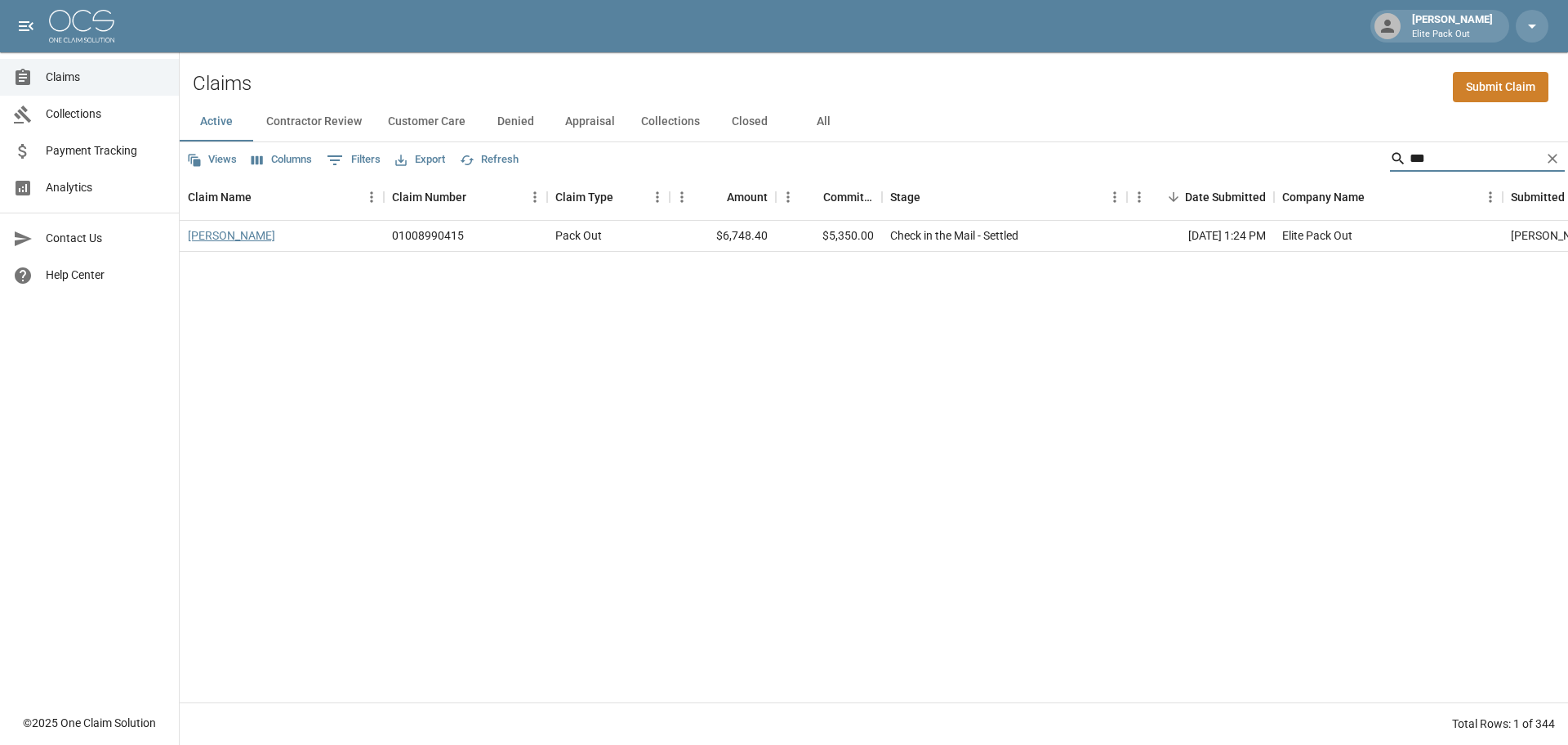
type input "***"
click at [225, 231] on link "[PERSON_NAME]" at bounding box center [231, 235] width 87 height 16
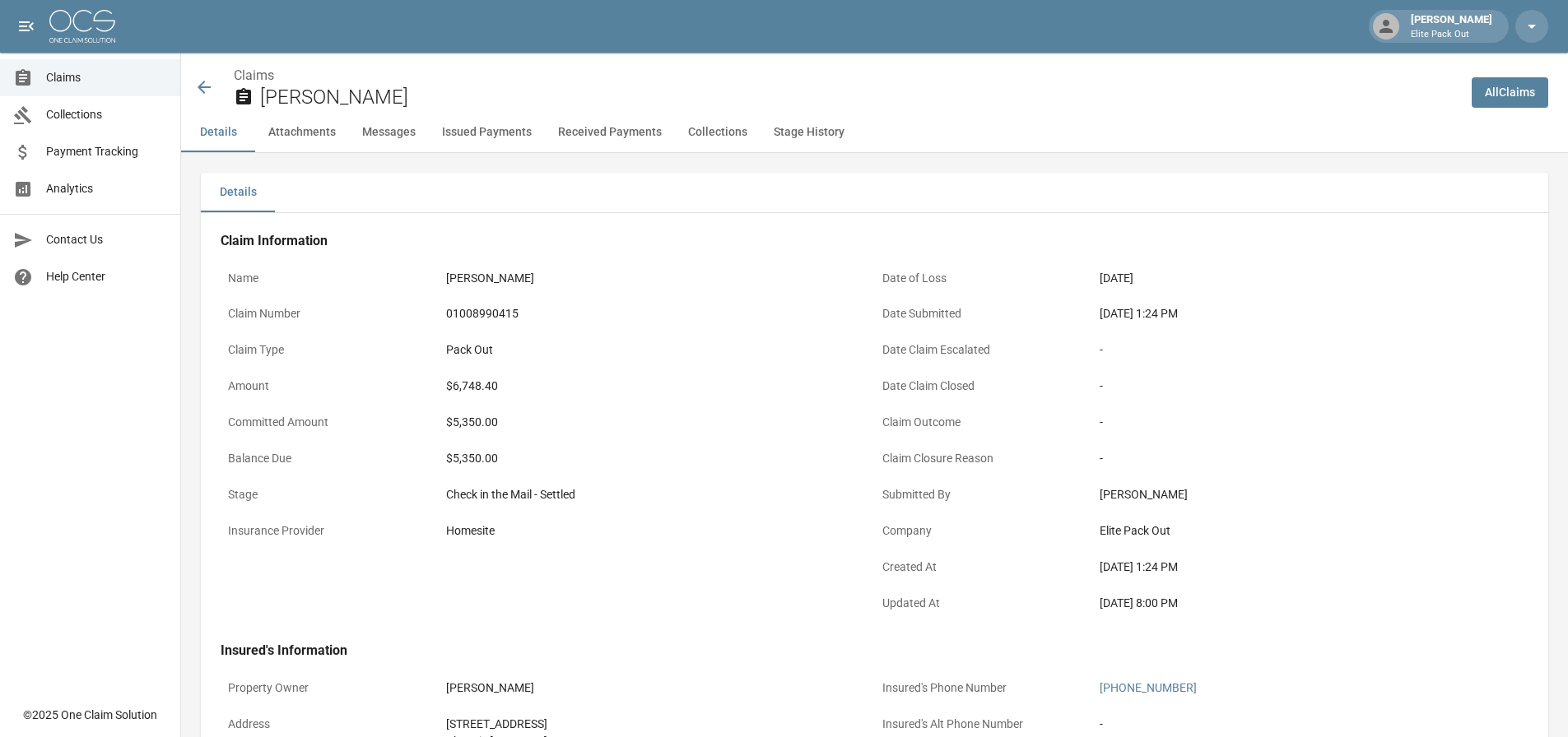
click at [674, 313] on div "01008990415" at bounding box center [657, 314] width 422 height 17
click at [201, 87] on icon at bounding box center [204, 87] width 13 height 13
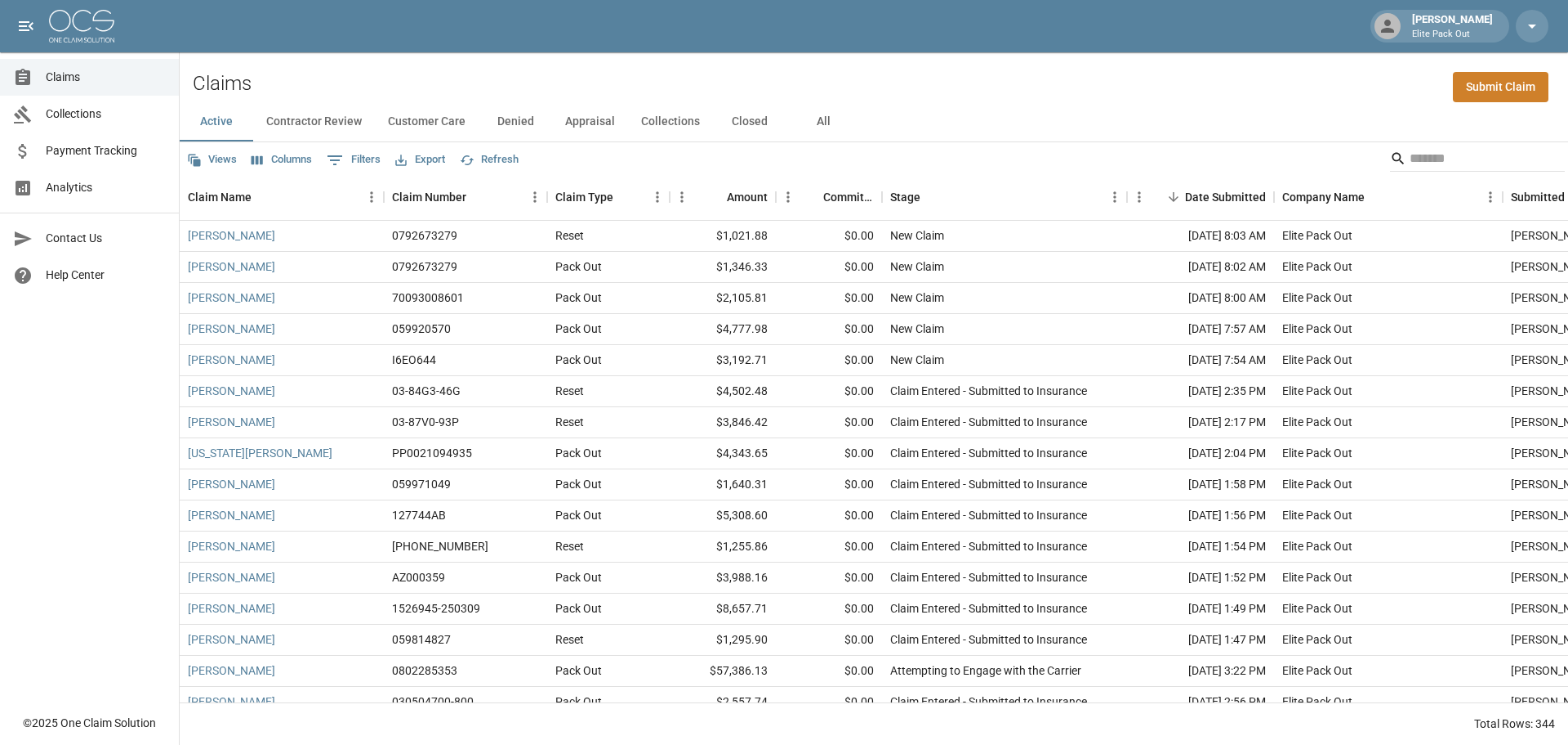
click at [119, 148] on span "Payment Tracking" at bounding box center [106, 151] width 120 height 17
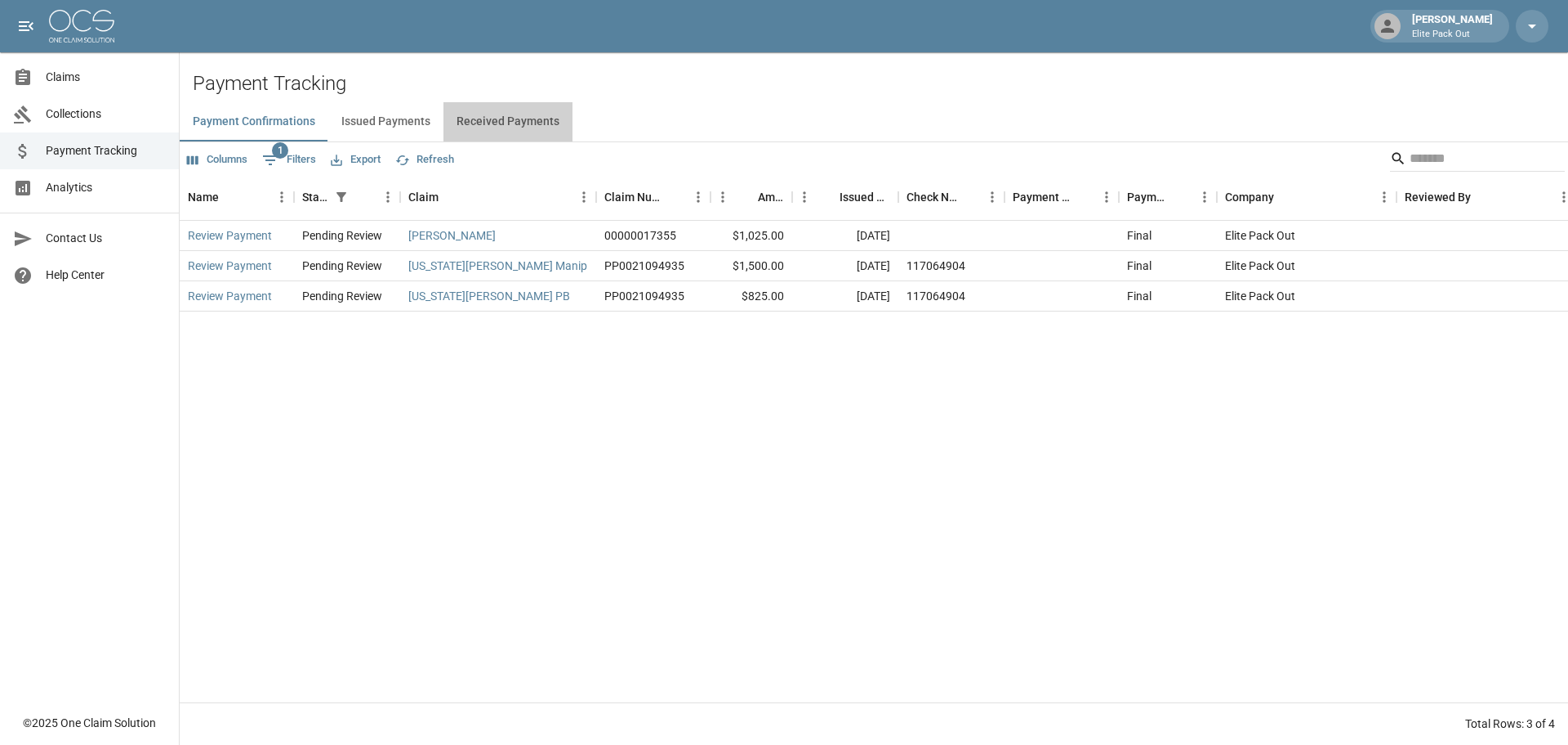
click at [530, 121] on button "Received Payments" at bounding box center [508, 122] width 129 height 39
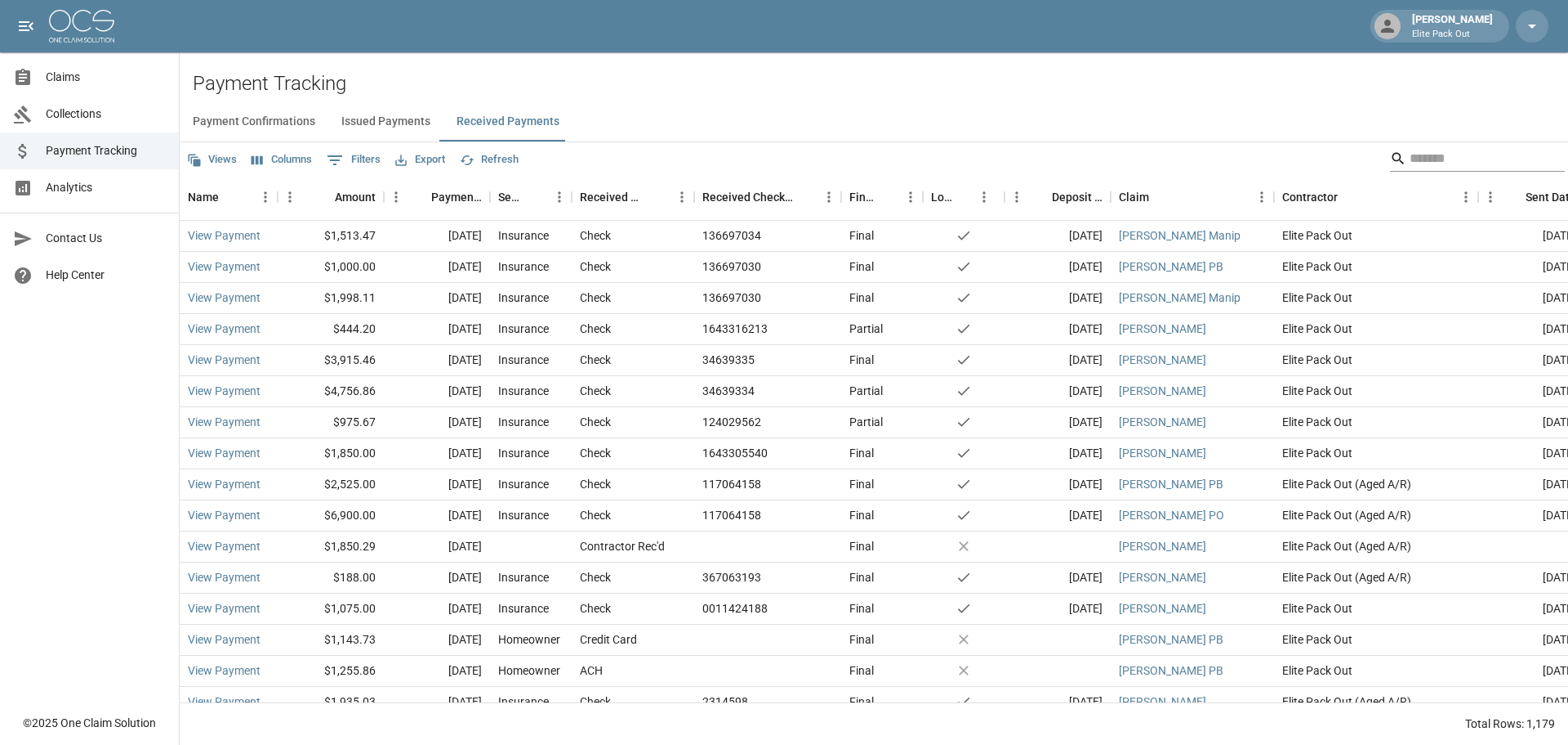
click at [1466, 160] on input "Search" at bounding box center [1474, 159] width 130 height 26
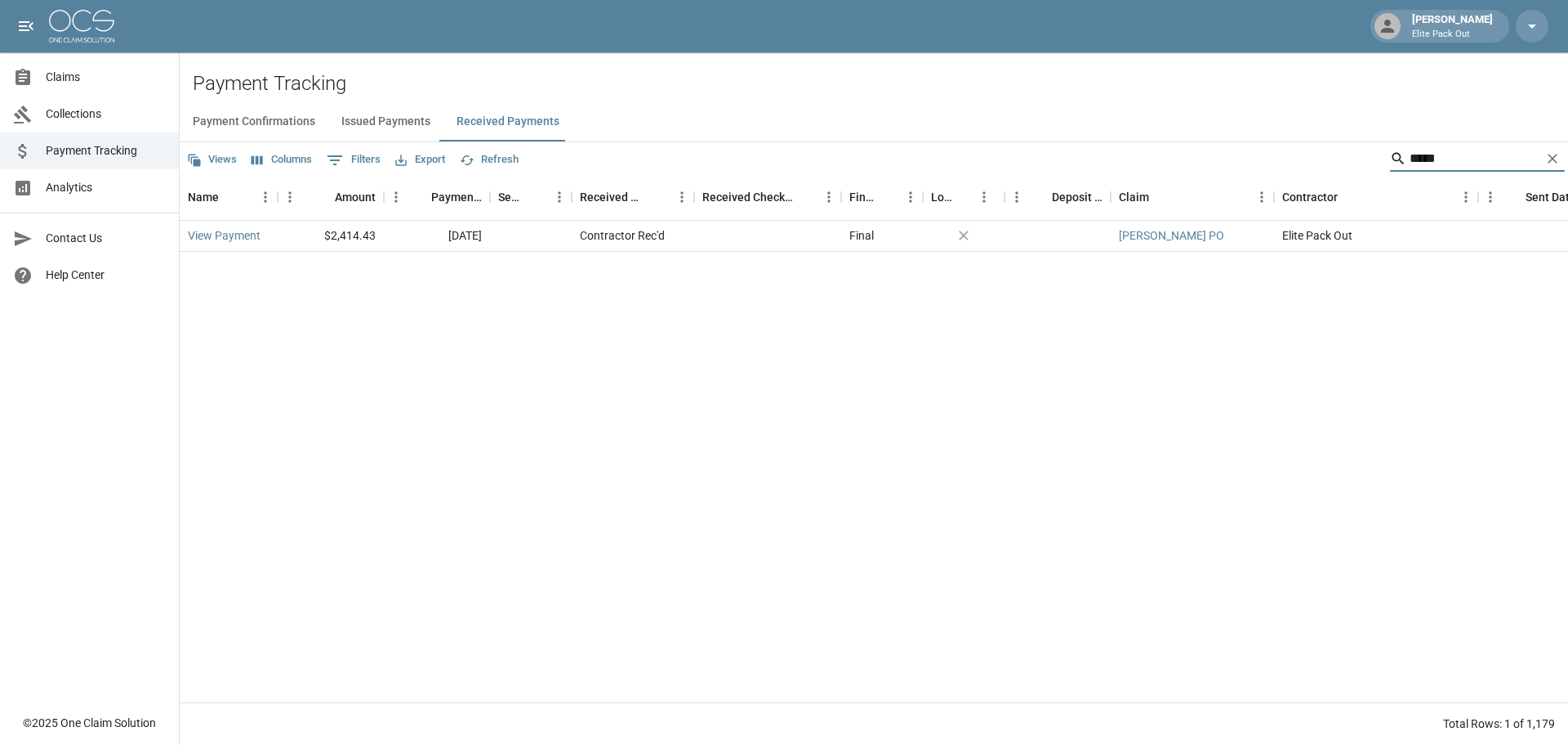
type input "*****"
click at [234, 234] on link "View Payment" at bounding box center [224, 235] width 73 height 16
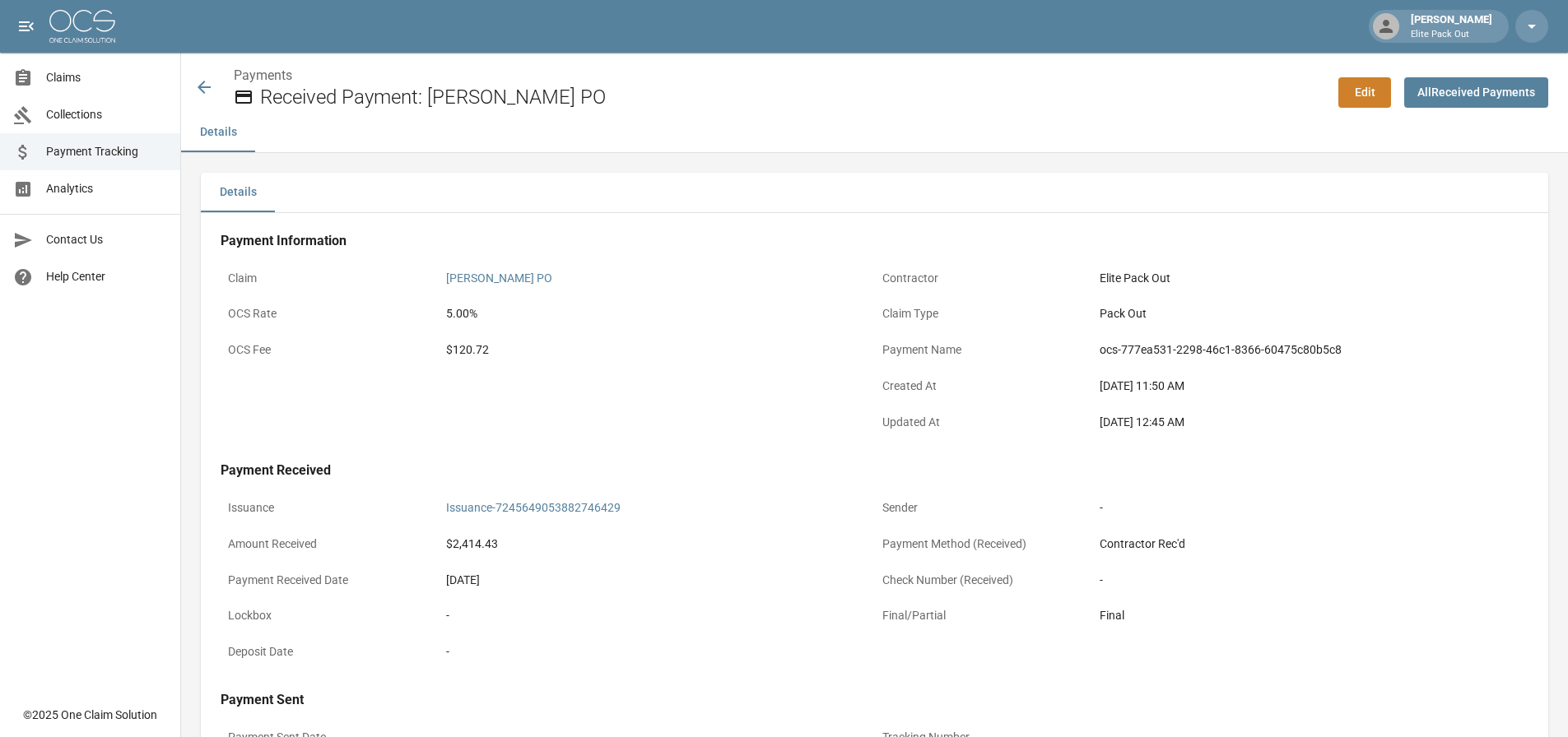
click at [481, 353] on div "$120.72" at bounding box center [657, 350] width 422 height 17
copy div "120.72"
click at [696, 416] on div "Claim [PERSON_NAME] PO OCS Rate 5.00% OCS Fee $120.72" at bounding box center [547, 352] width 654 height 180
click at [218, 82] on div "Payments Received Payment: [PERSON_NAME] PO" at bounding box center [760, 88] width 1131 height 43
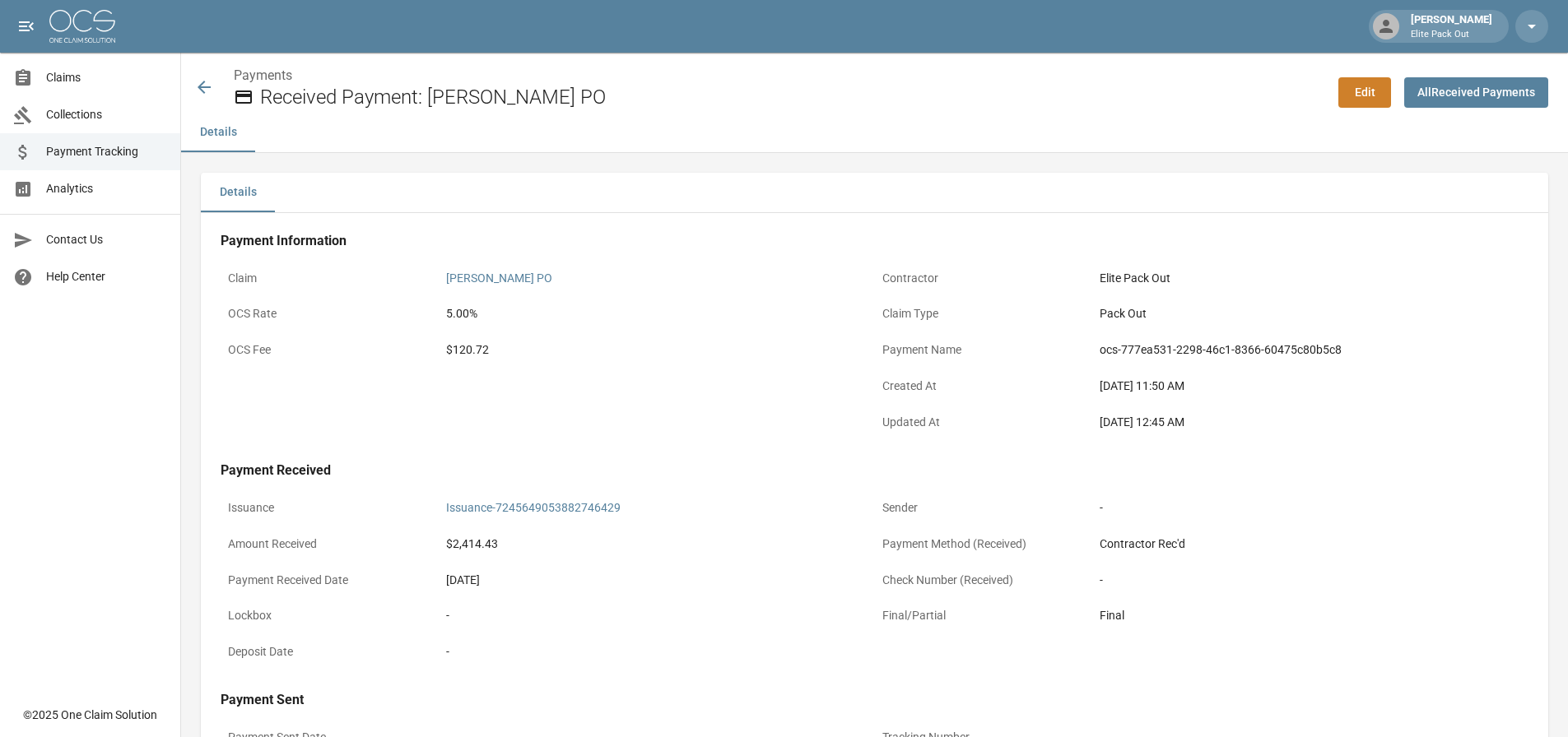
click at [202, 87] on icon at bounding box center [204, 87] width 13 height 13
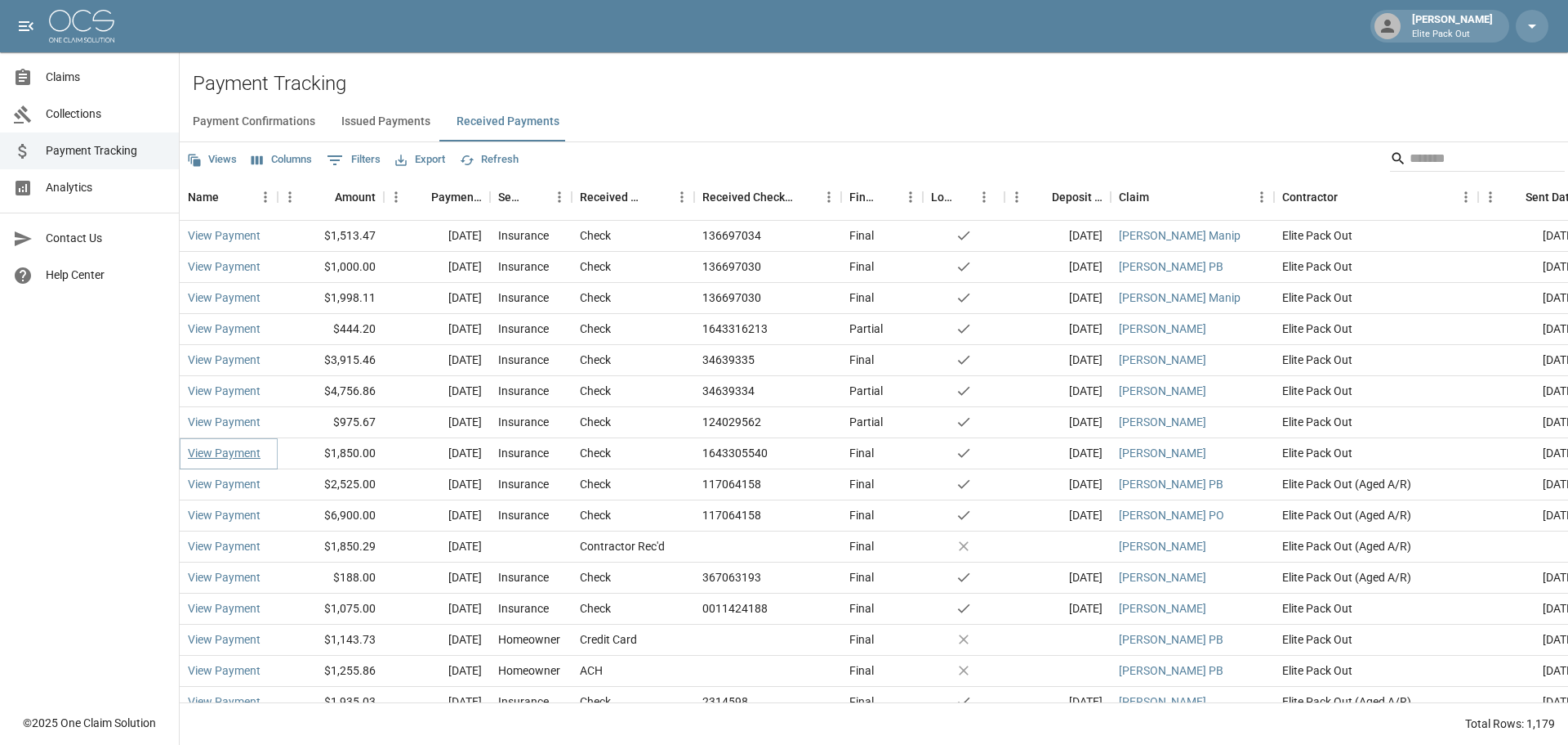
click at [246, 450] on link "View Payment" at bounding box center [224, 452] width 73 height 16
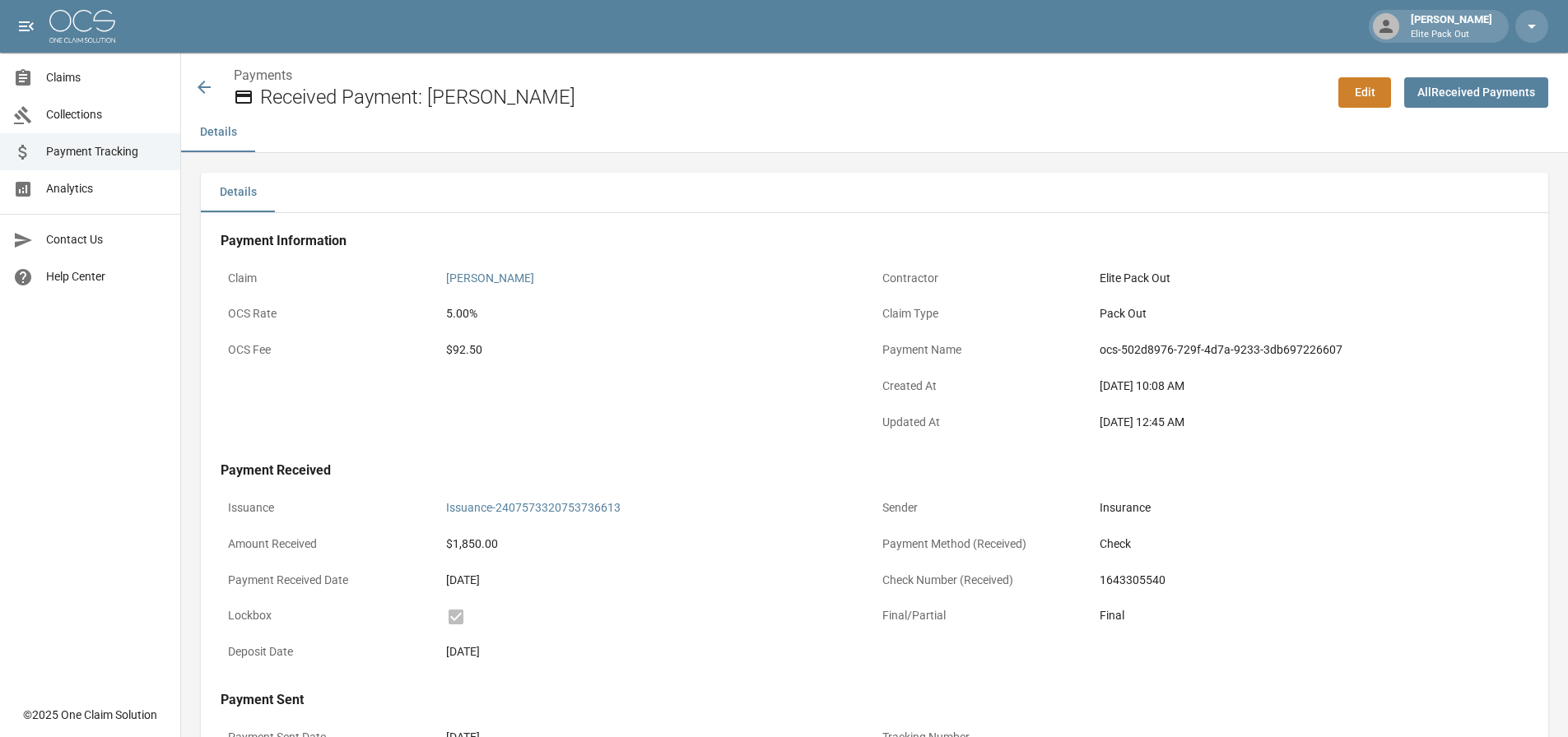
click at [469, 354] on div "$92.50" at bounding box center [657, 350] width 422 height 17
copy div "92.50"
click at [205, 93] on icon at bounding box center [204, 87] width 20 height 20
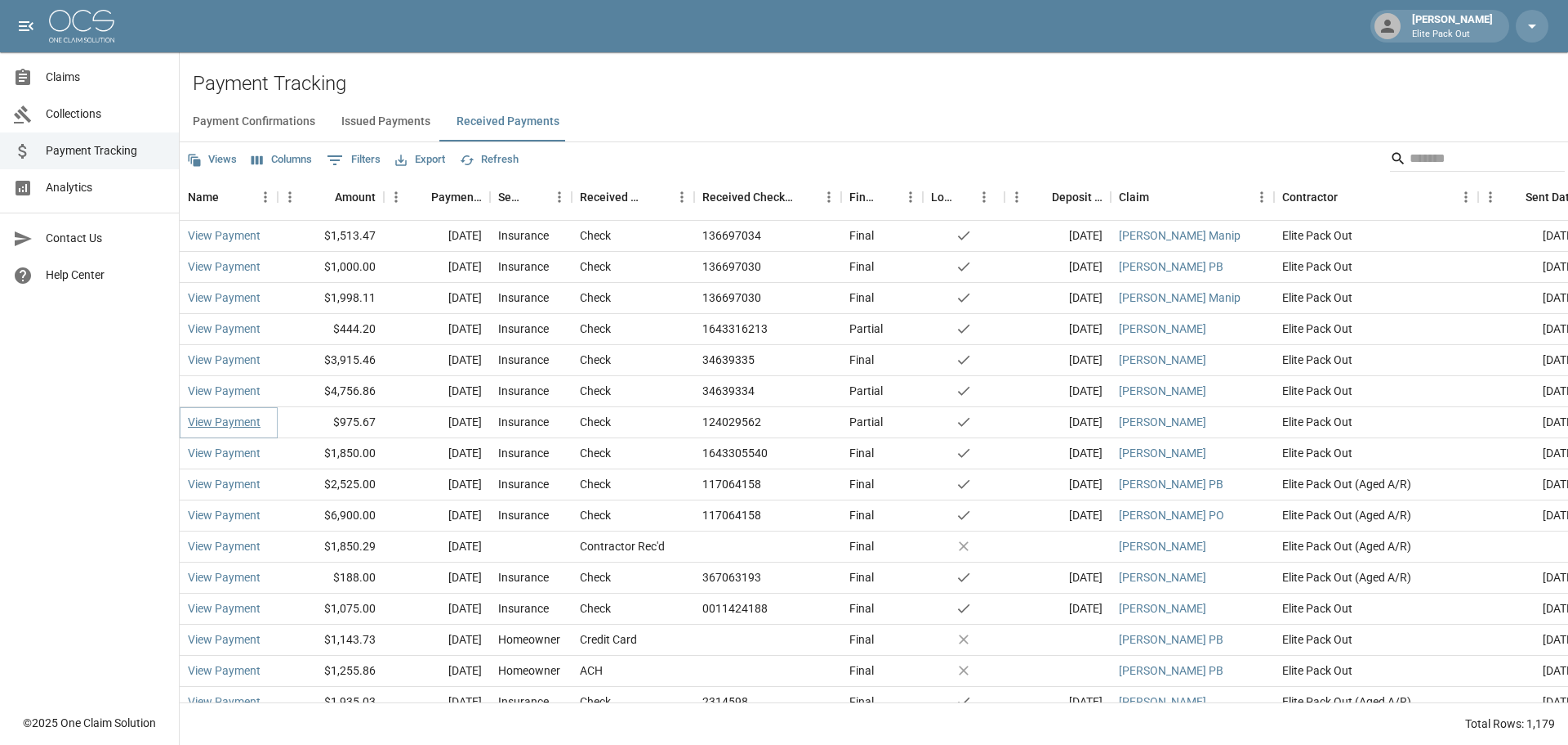
click at [212, 424] on link "View Payment" at bounding box center [224, 421] width 73 height 16
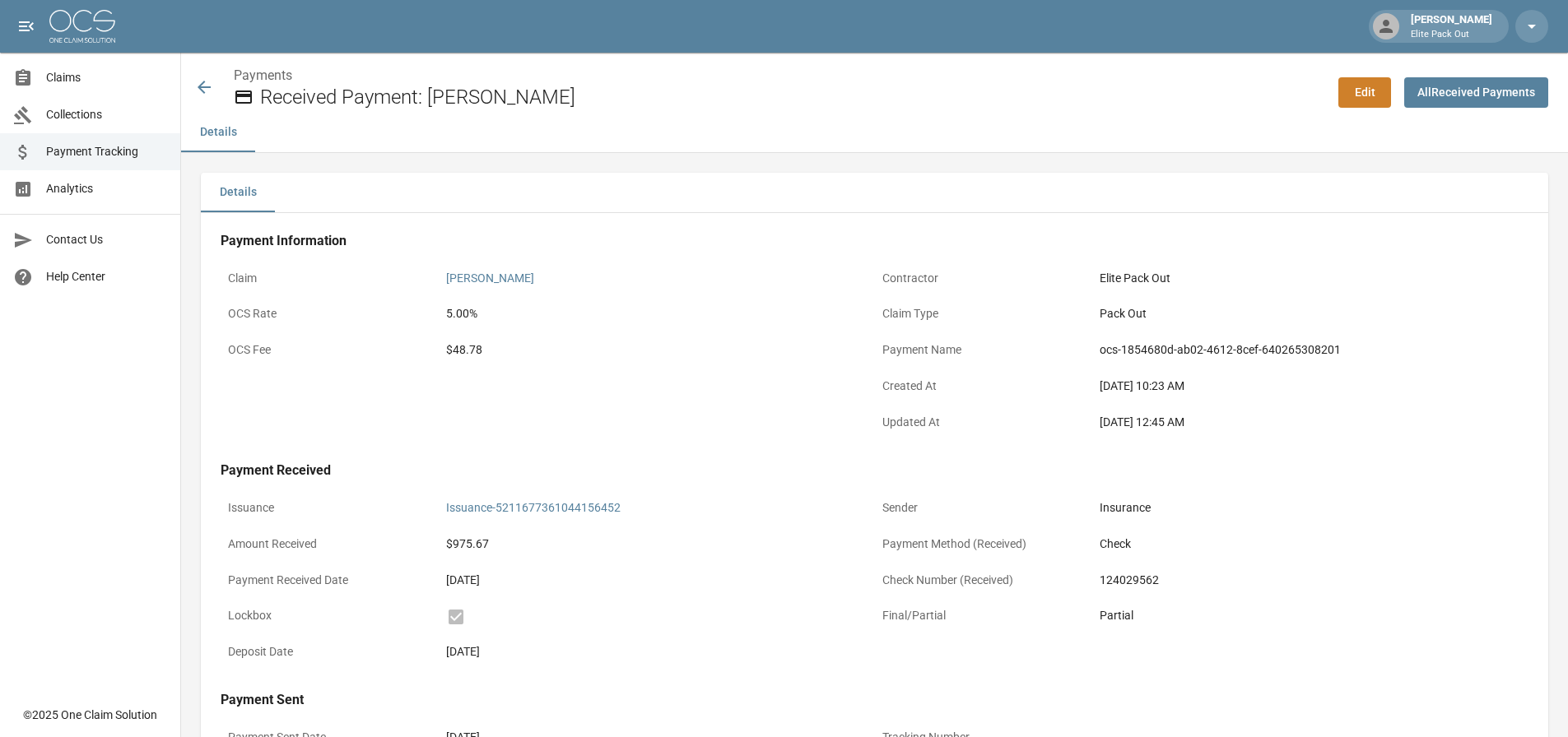
click at [463, 352] on div "$48.78" at bounding box center [657, 350] width 422 height 17
copy div "$48.78"
click at [199, 87] on icon at bounding box center [204, 87] width 13 height 13
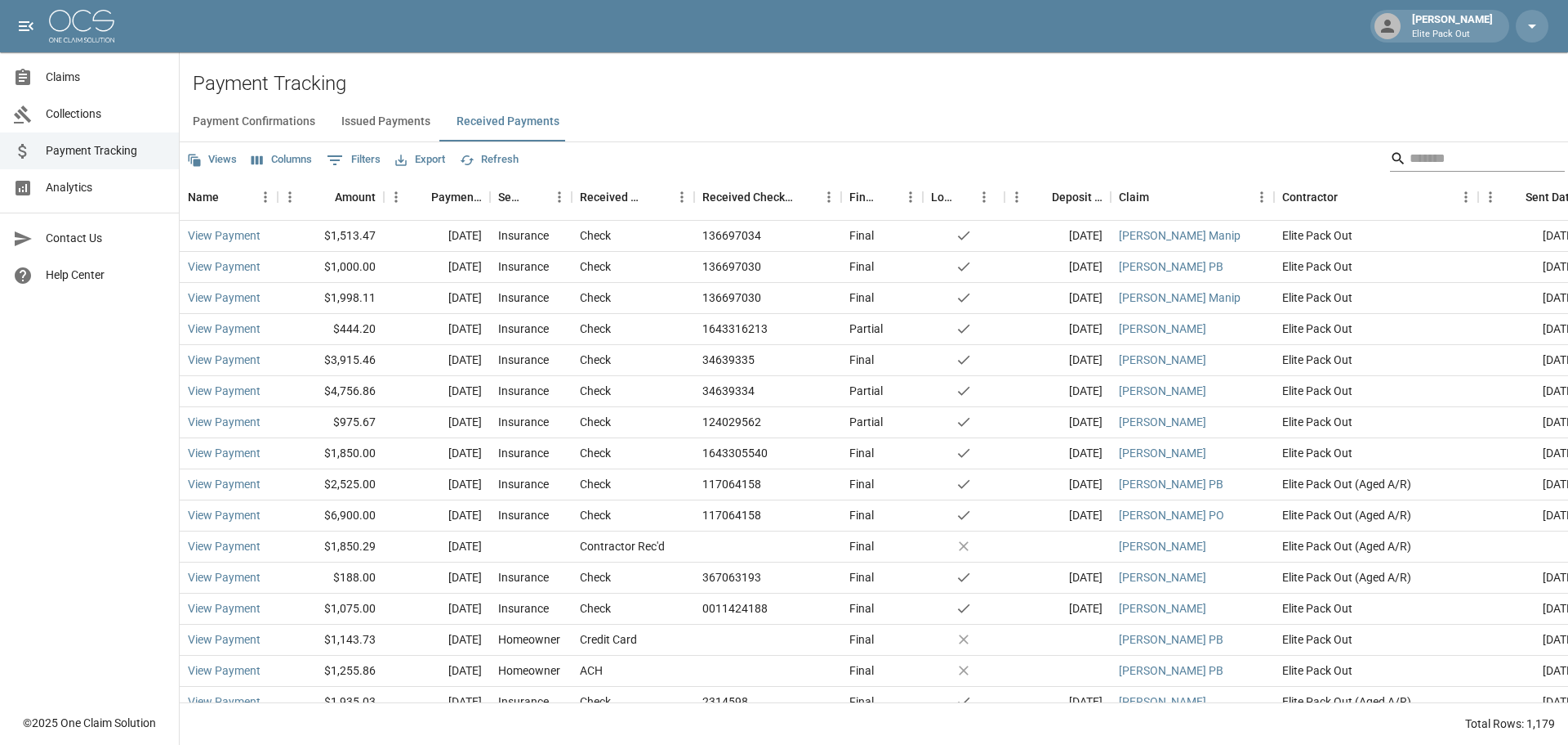
click at [1410, 153] on input "Search" at bounding box center [1474, 159] width 130 height 26
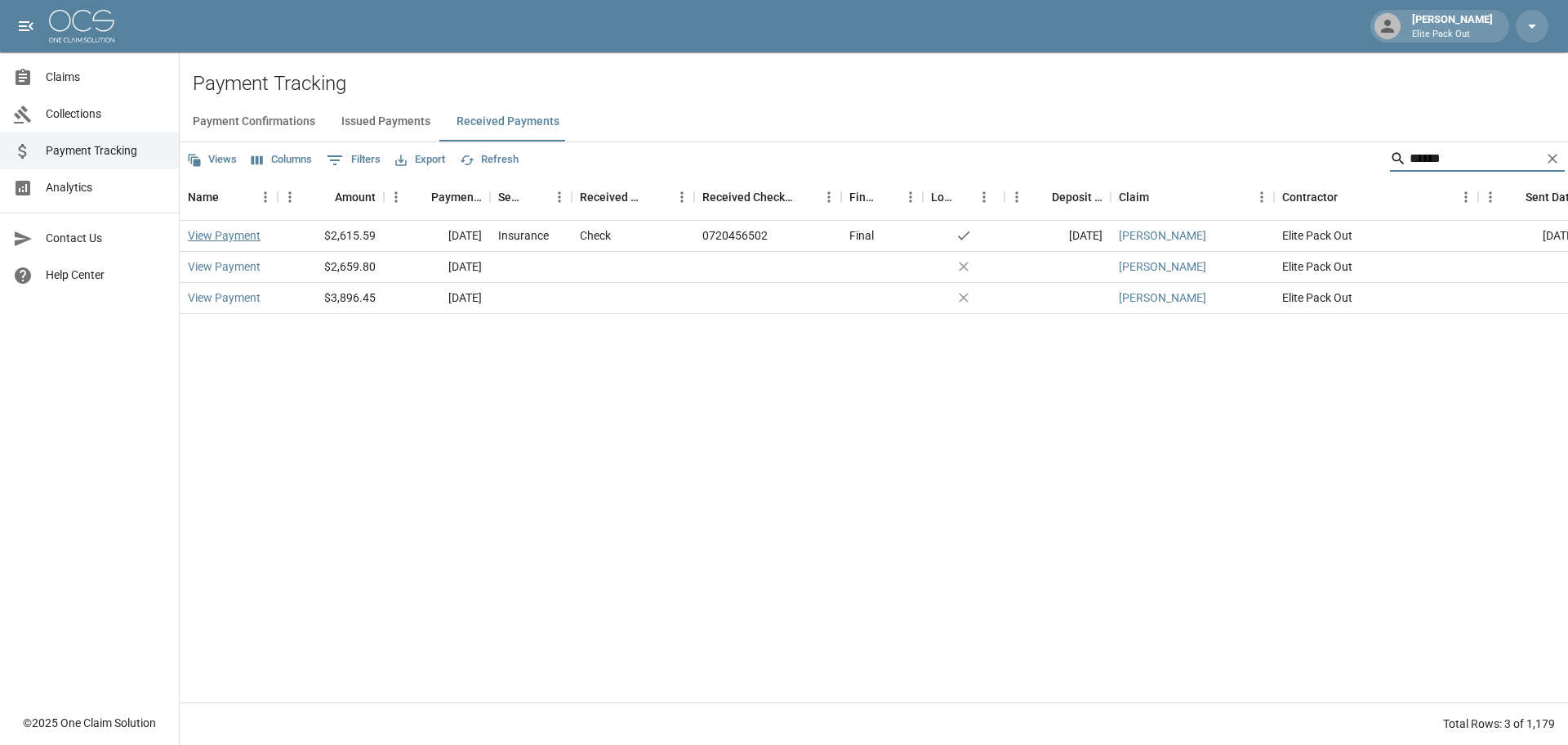
type input "******"
click at [242, 234] on link "View Payment" at bounding box center [224, 235] width 73 height 16
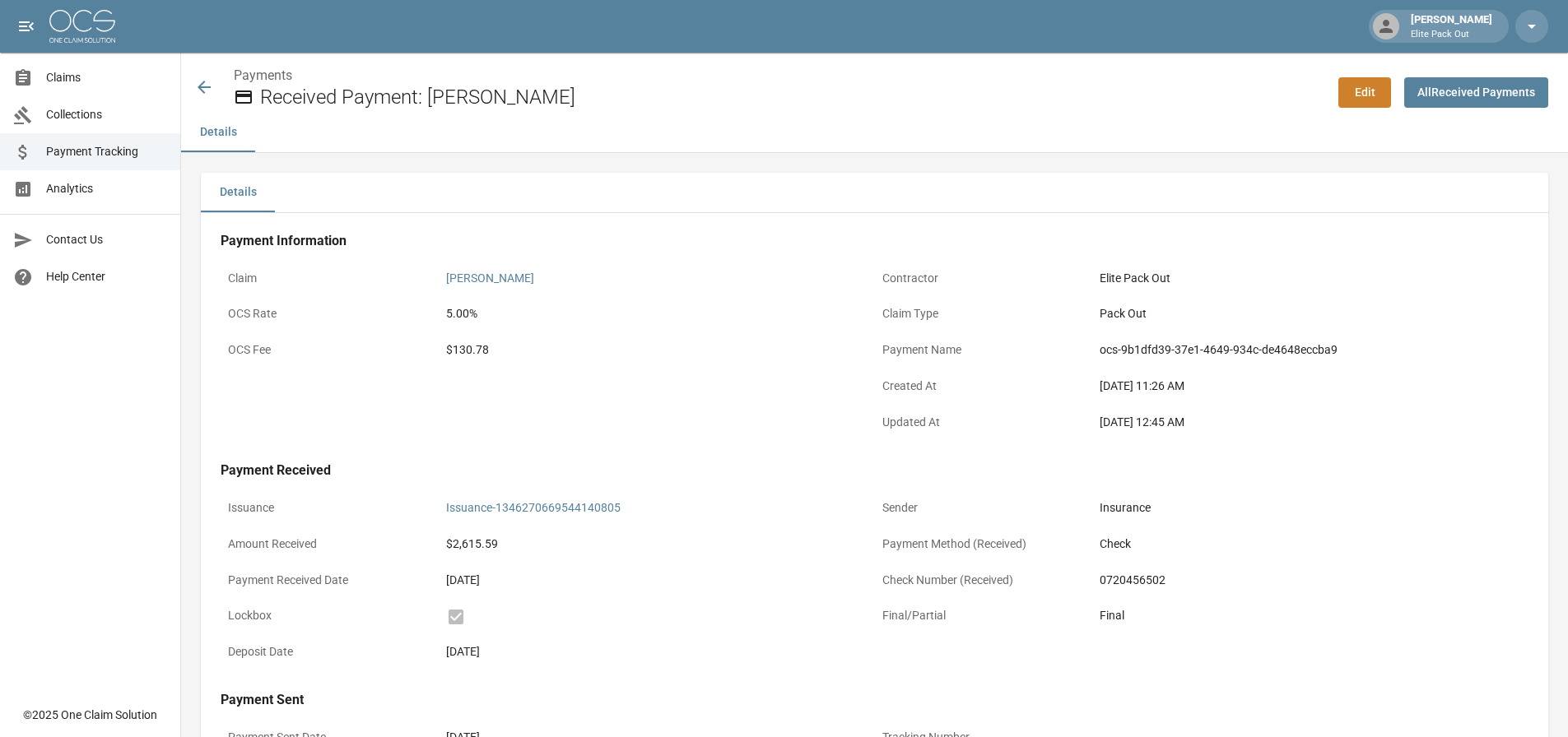
click at [477, 354] on div "$130.78" at bounding box center [657, 350] width 422 height 17
copy div "130.78"
click at [207, 87] on icon at bounding box center [204, 87] width 13 height 13
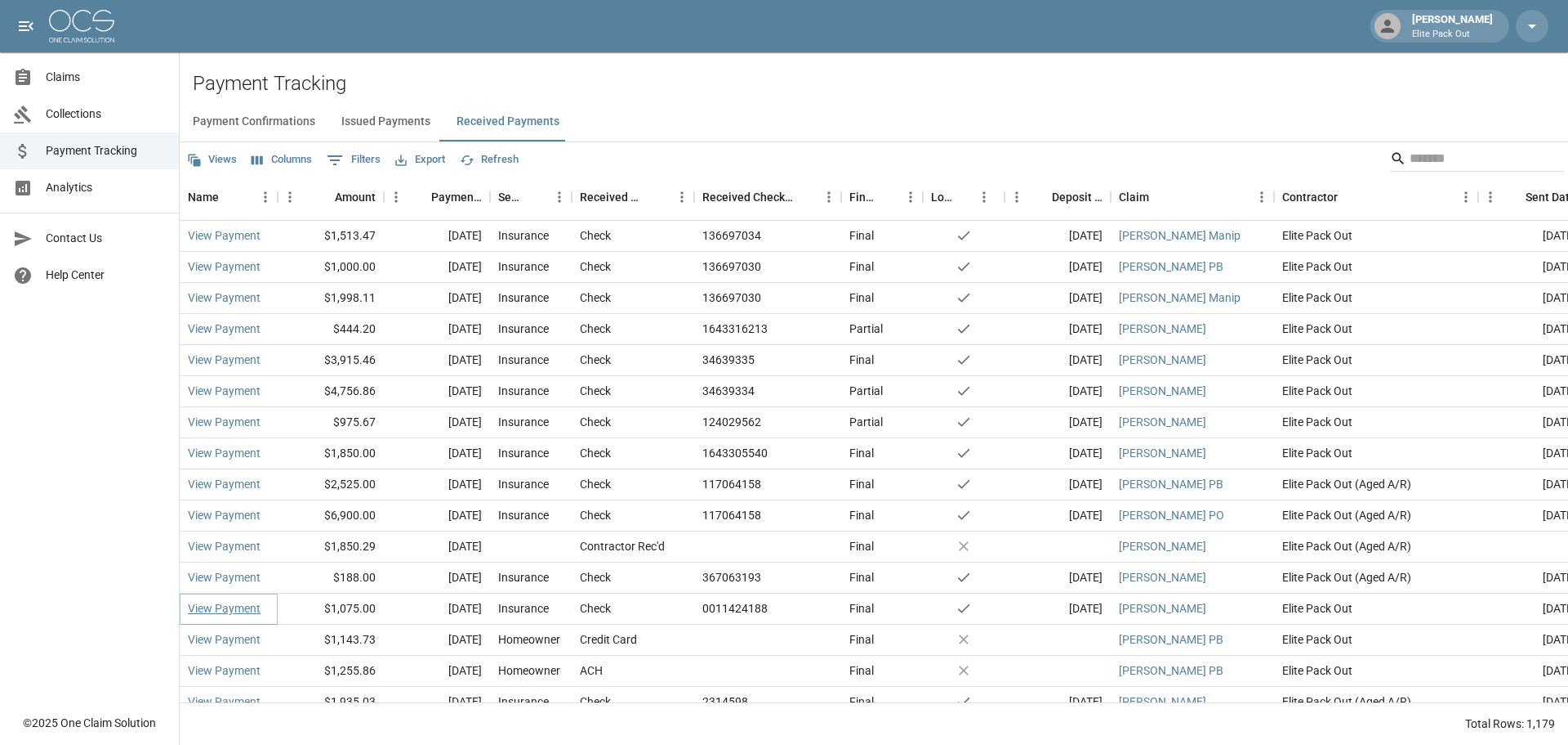
click at [210, 601] on link "View Payment" at bounding box center [224, 607] width 73 height 16
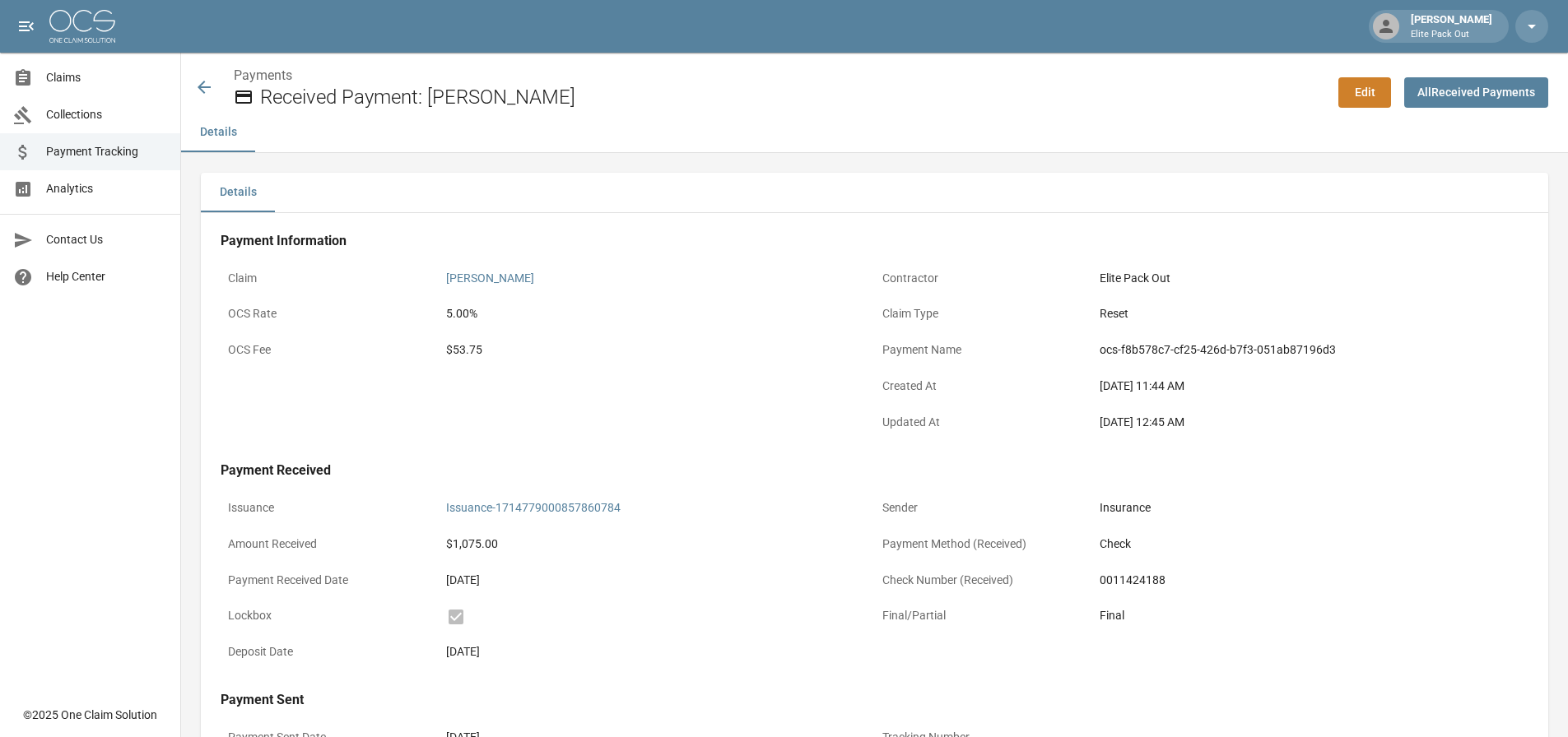
click at [471, 353] on div "$53.75" at bounding box center [657, 350] width 422 height 17
copy div "53.75"
click at [210, 89] on icon at bounding box center [204, 87] width 20 height 20
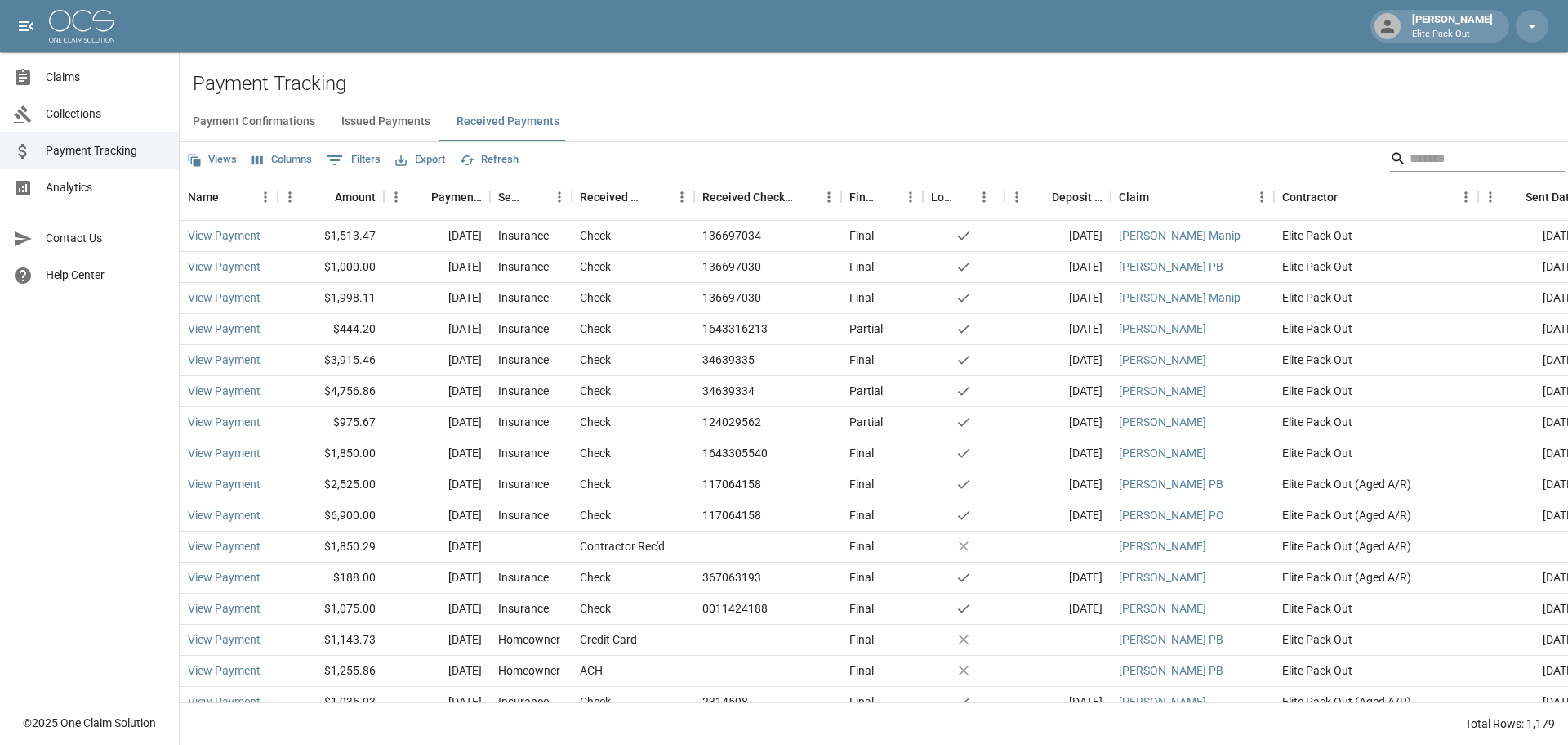
click at [1415, 154] on input "Search" at bounding box center [1474, 159] width 130 height 26
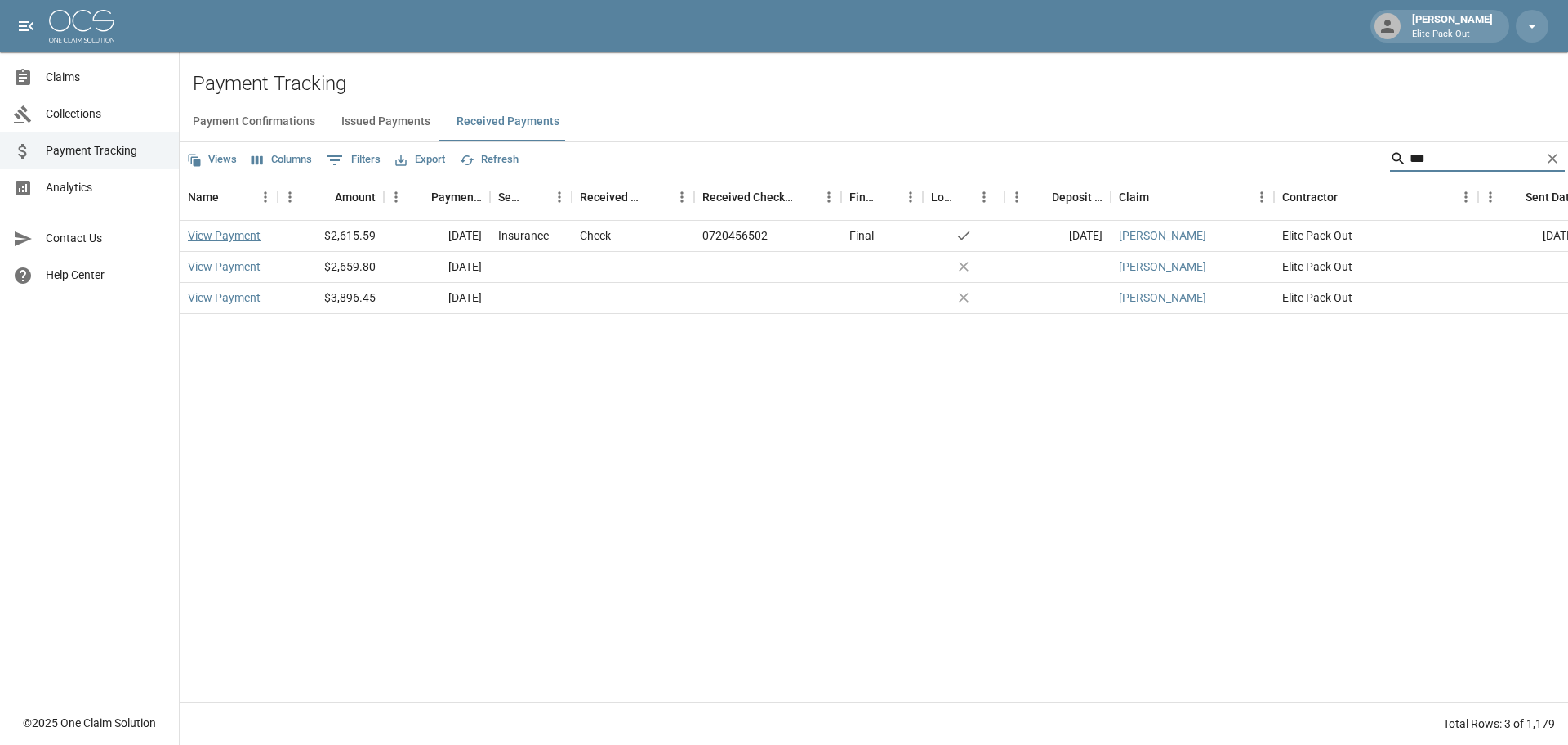
type input "***"
click at [228, 239] on link "View Payment" at bounding box center [224, 235] width 73 height 16
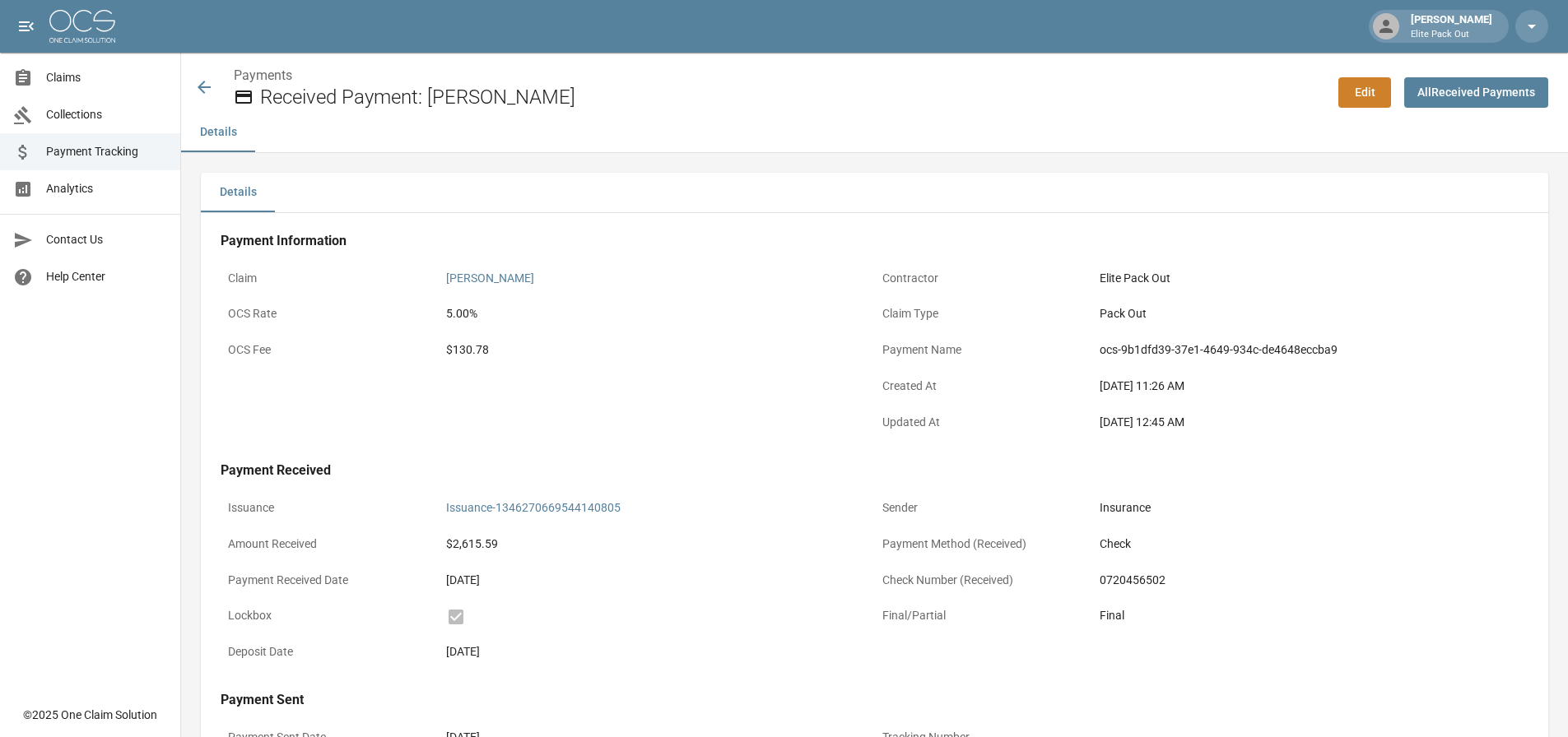
click at [212, 84] on icon at bounding box center [204, 87] width 20 height 20
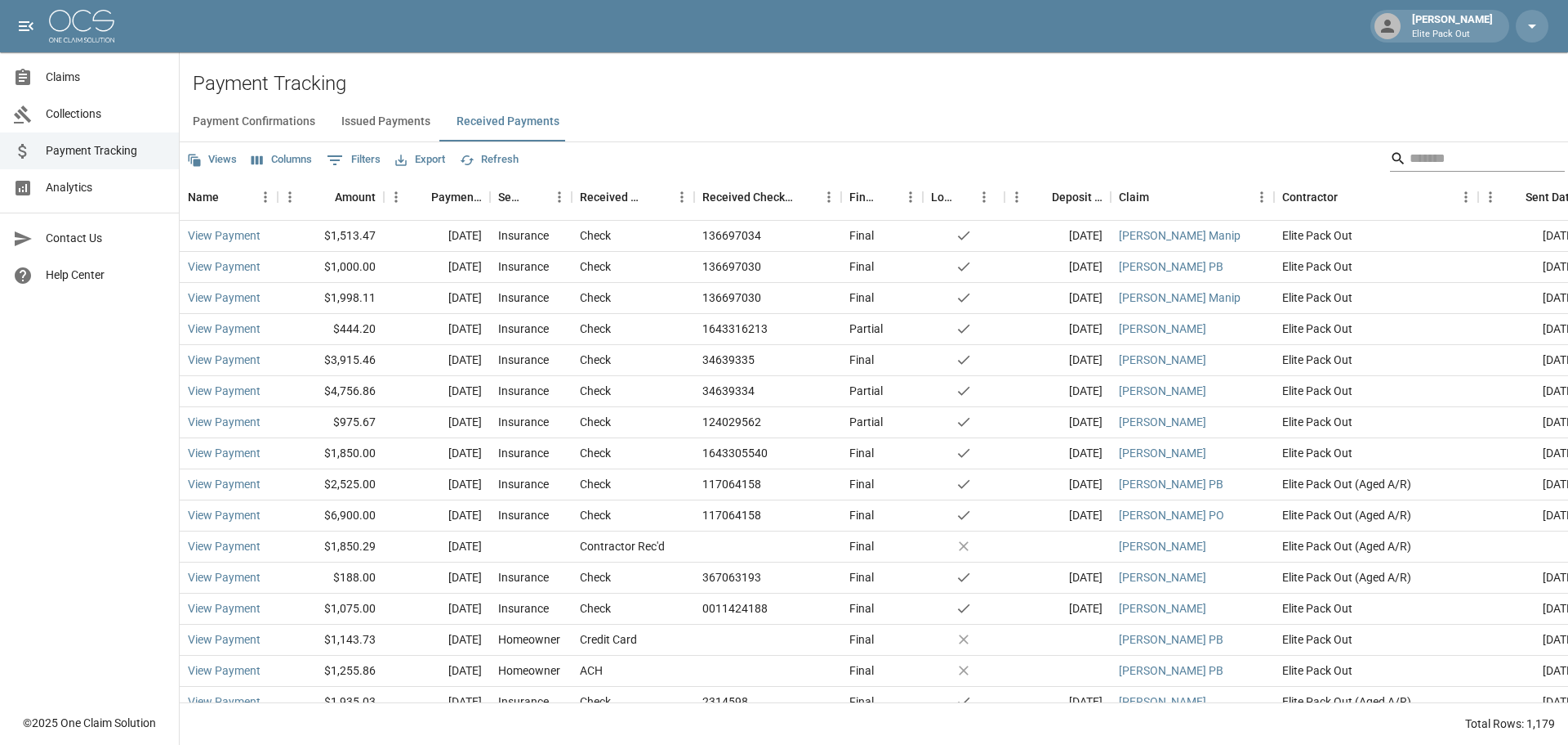
click at [1511, 150] on input "Search" at bounding box center [1474, 159] width 130 height 26
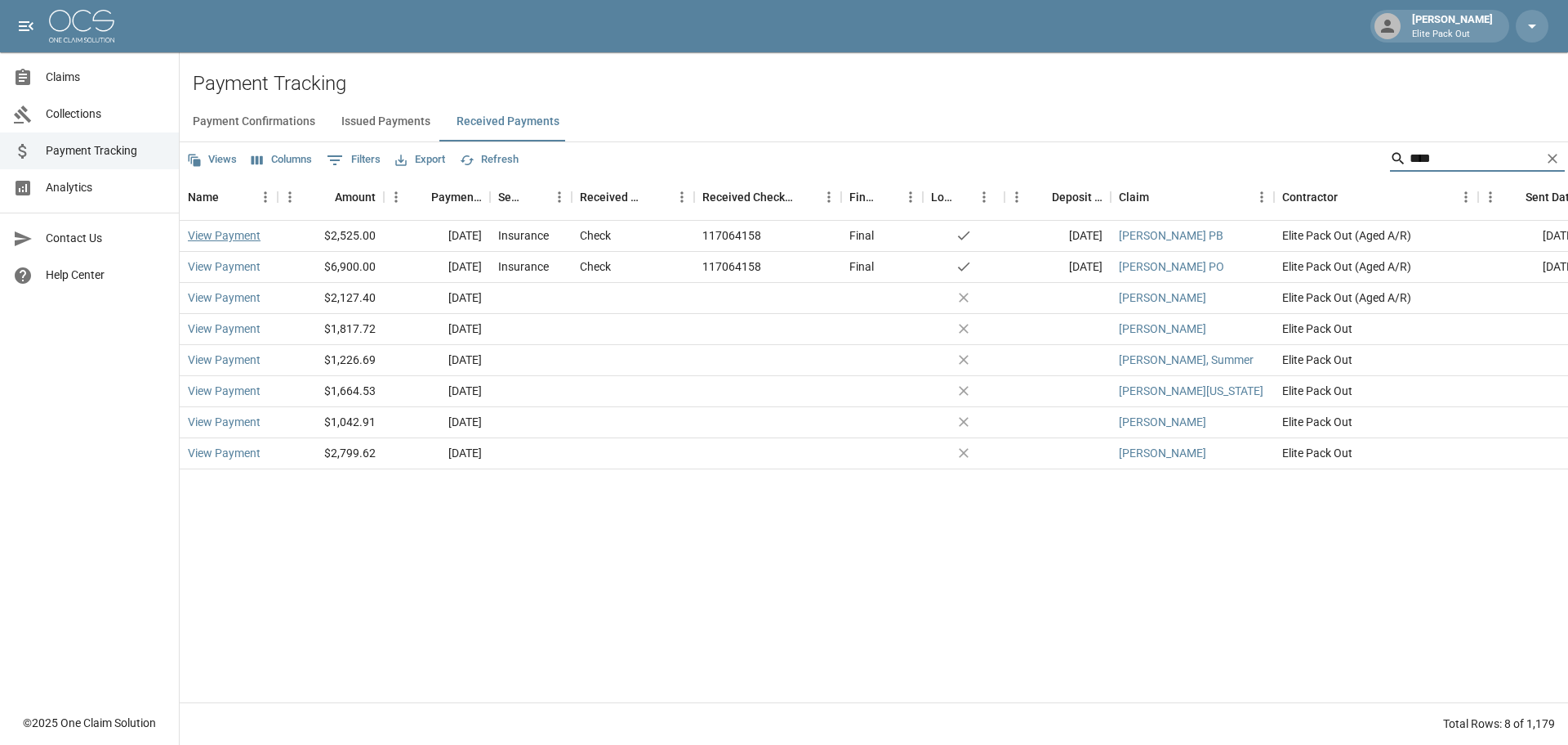
type input "****"
click at [247, 241] on link "View Payment" at bounding box center [224, 235] width 73 height 16
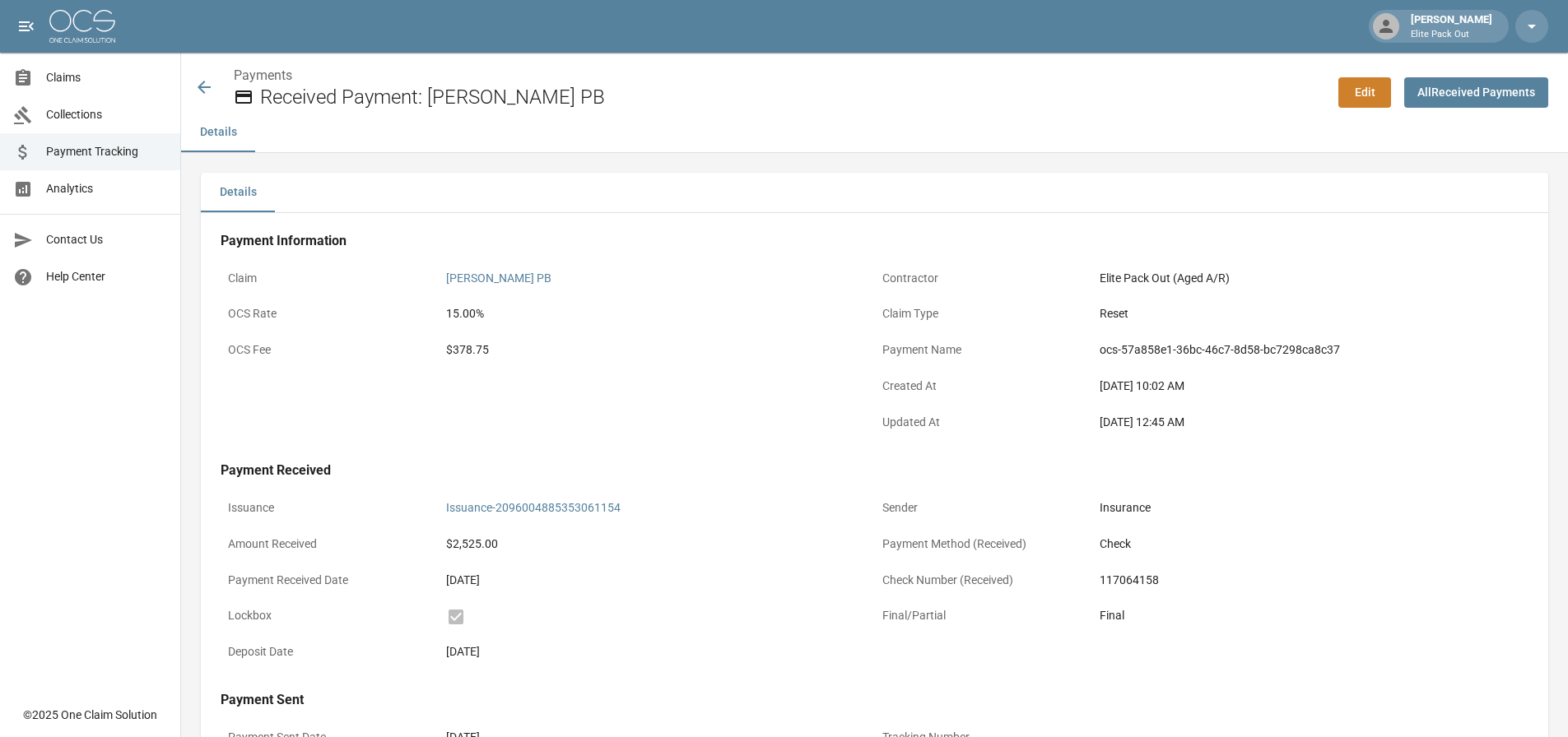
click at [468, 354] on div "$378.75" at bounding box center [657, 350] width 422 height 17
copy div "378.75"
click at [198, 89] on icon at bounding box center [204, 87] width 20 height 20
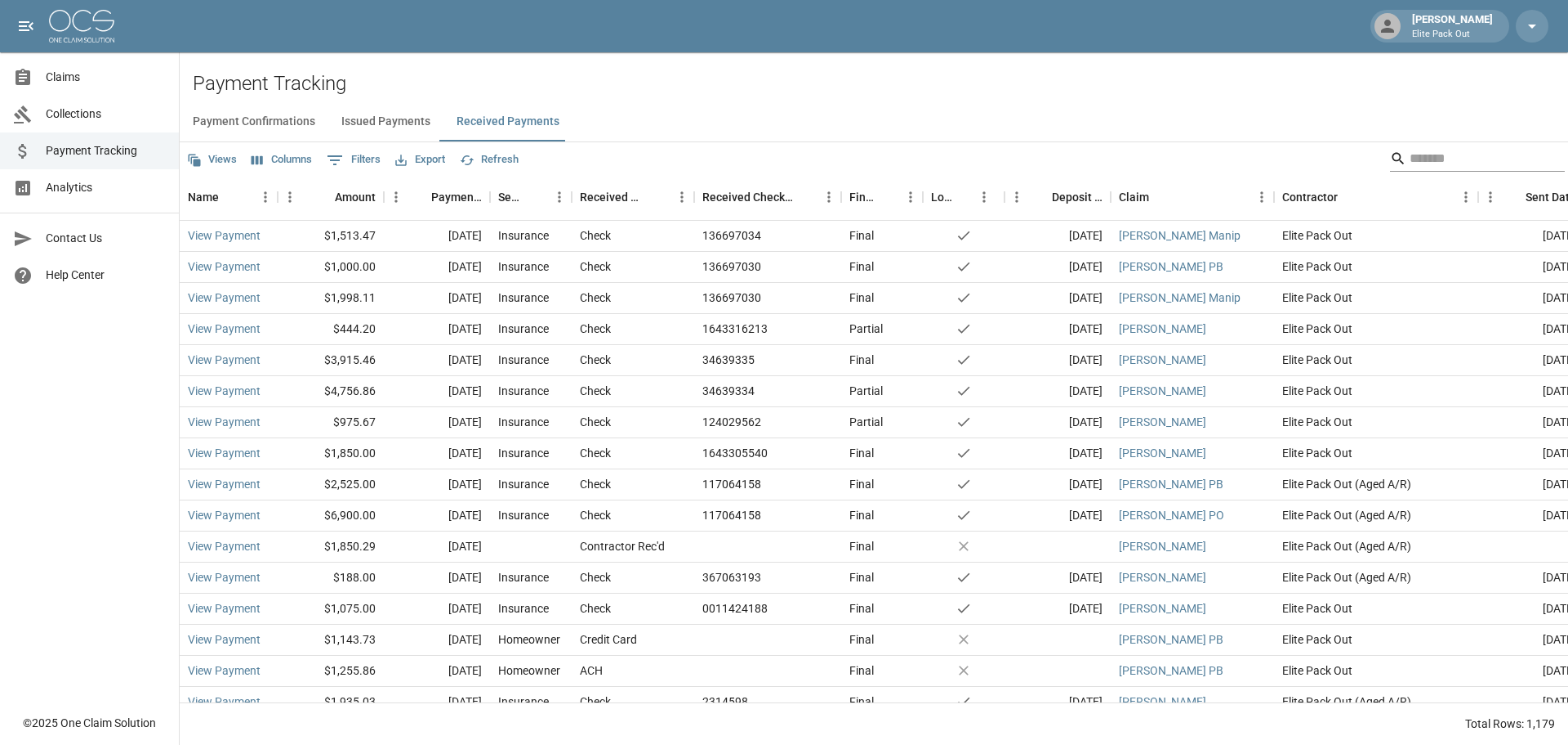
click at [1502, 158] on input "Search" at bounding box center [1474, 159] width 130 height 26
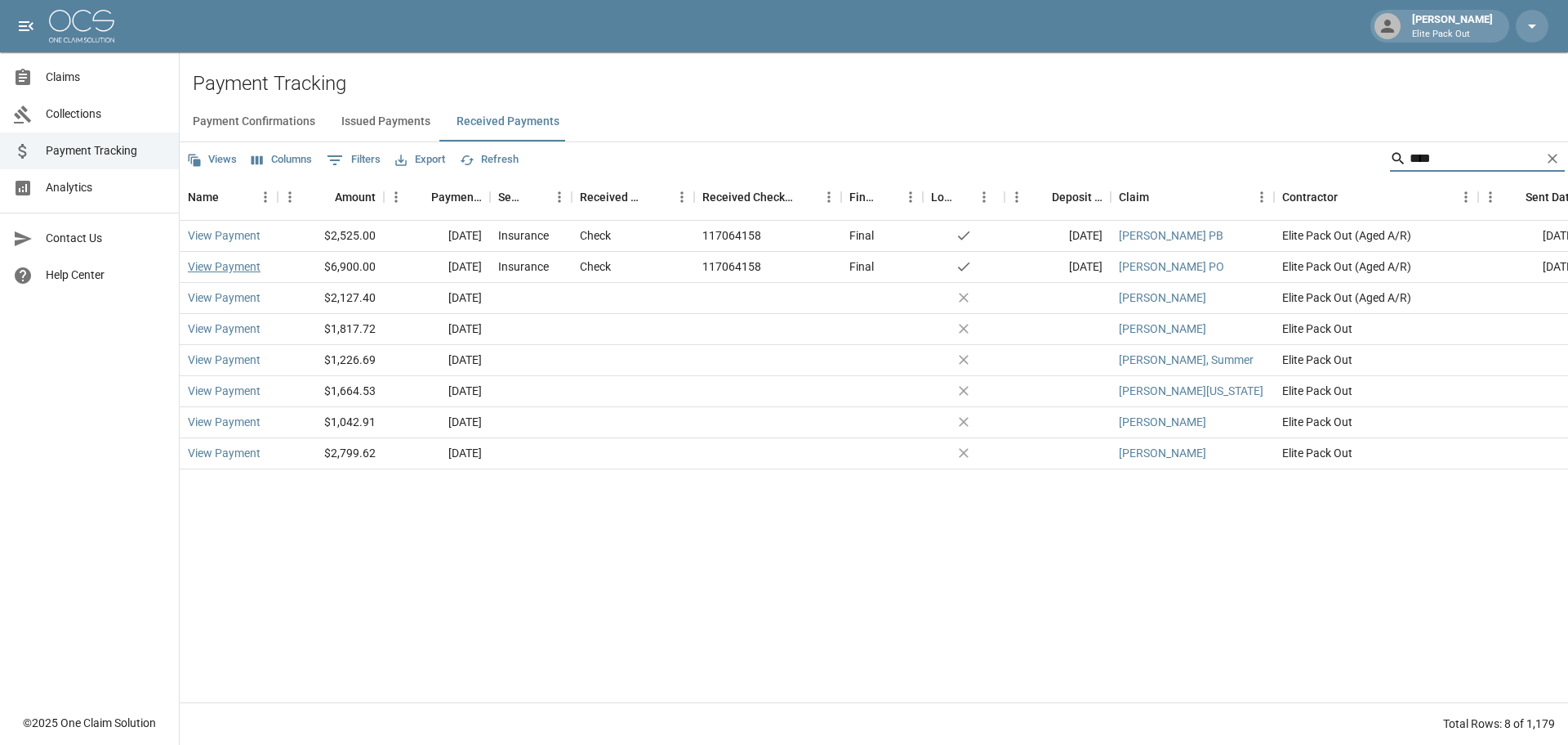
type input "****"
click at [214, 268] on link "View Payment" at bounding box center [224, 266] width 73 height 16
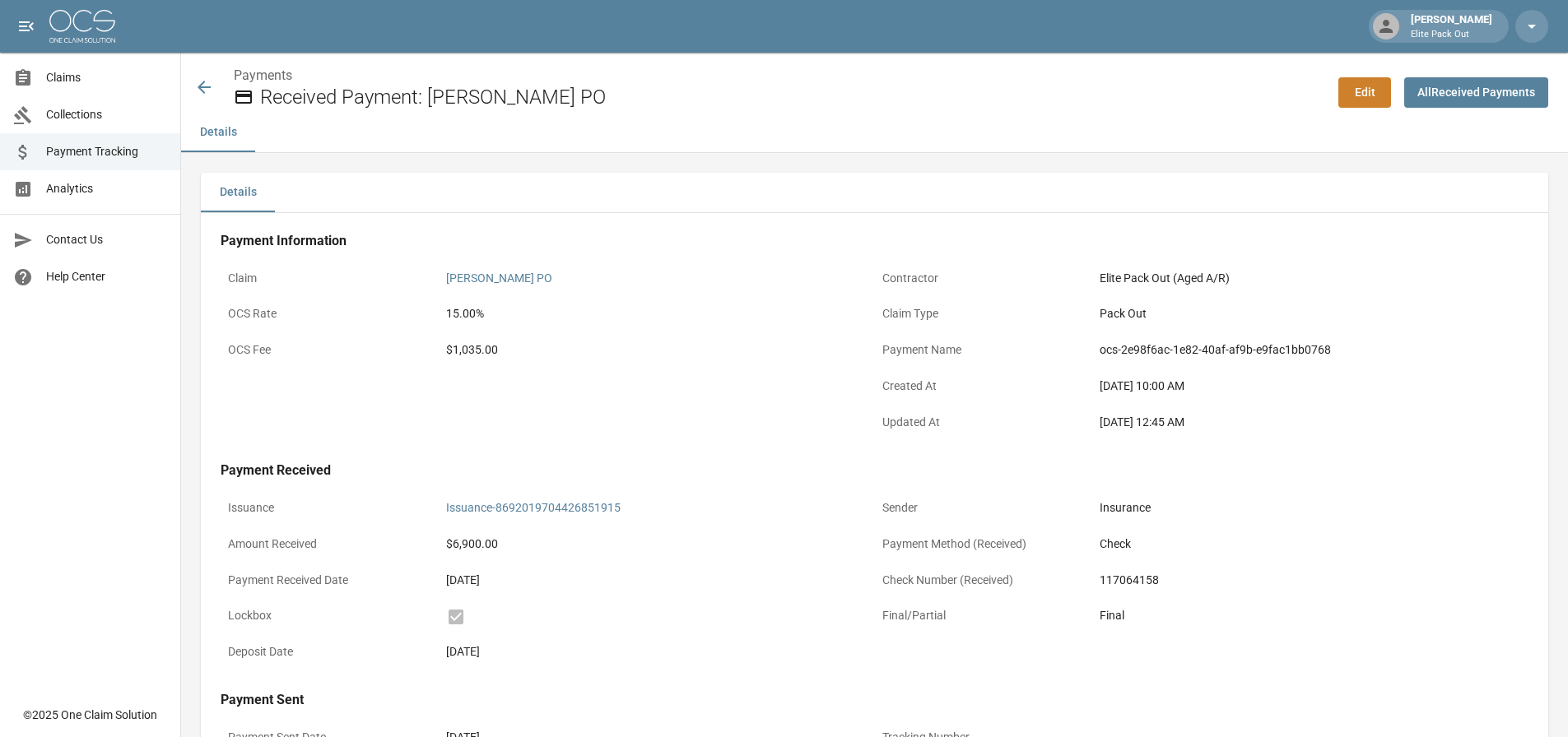
click at [493, 348] on div "$1,035.00" at bounding box center [657, 350] width 422 height 17
copy div "1,035.00"
click at [594, 329] on div "15.00%" at bounding box center [657, 314] width 437 height 32
